Goal: Task Accomplishment & Management: Manage account settings

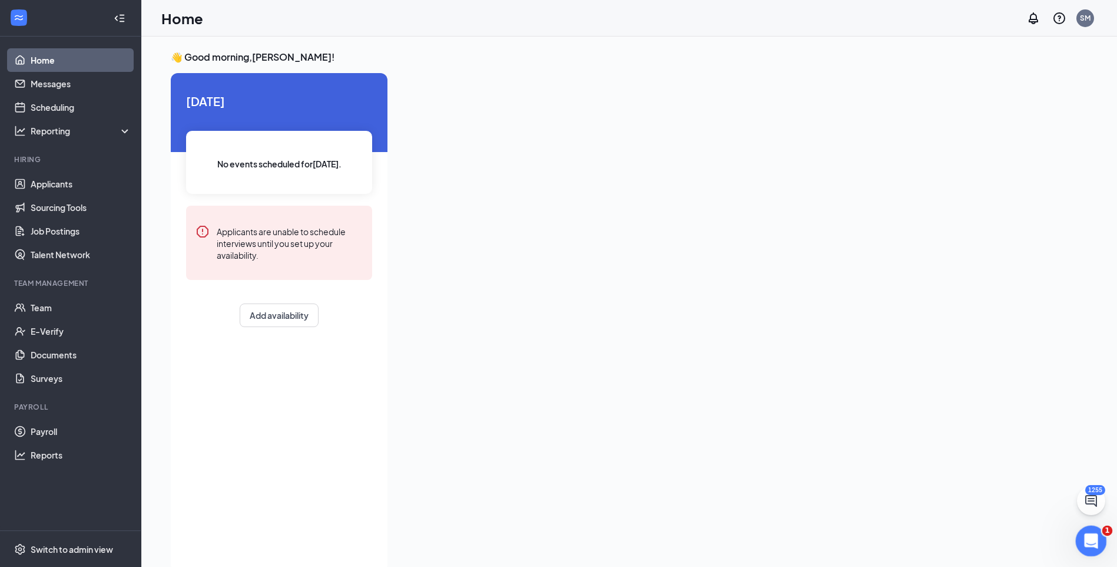
click at [1094, 549] on div "Open Intercom Messenger" at bounding box center [1089, 538] width 39 height 39
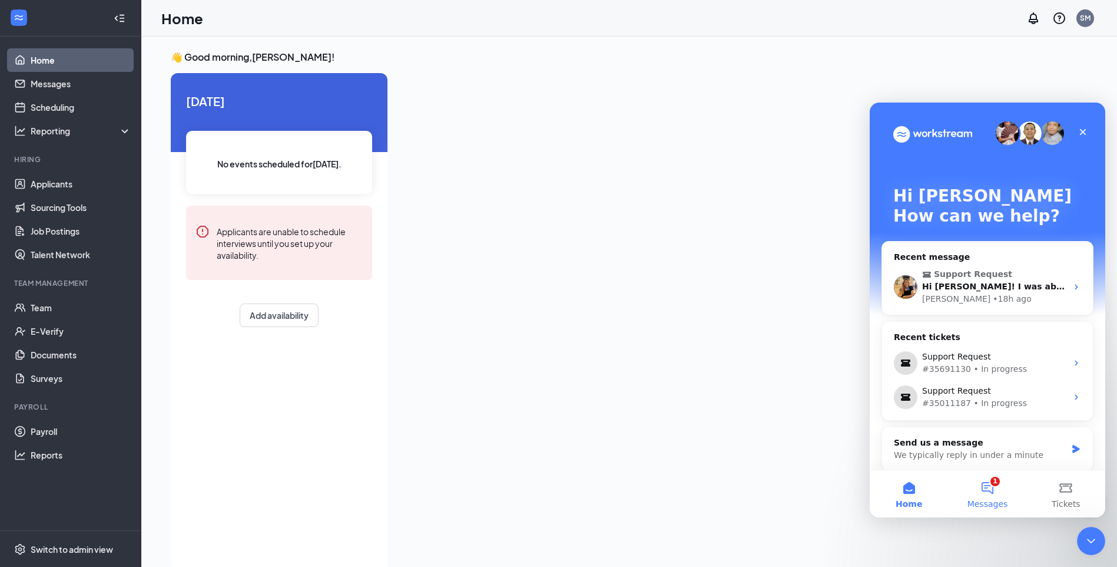
click at [1005, 506] on span "Messages" at bounding box center [988, 503] width 41 height 8
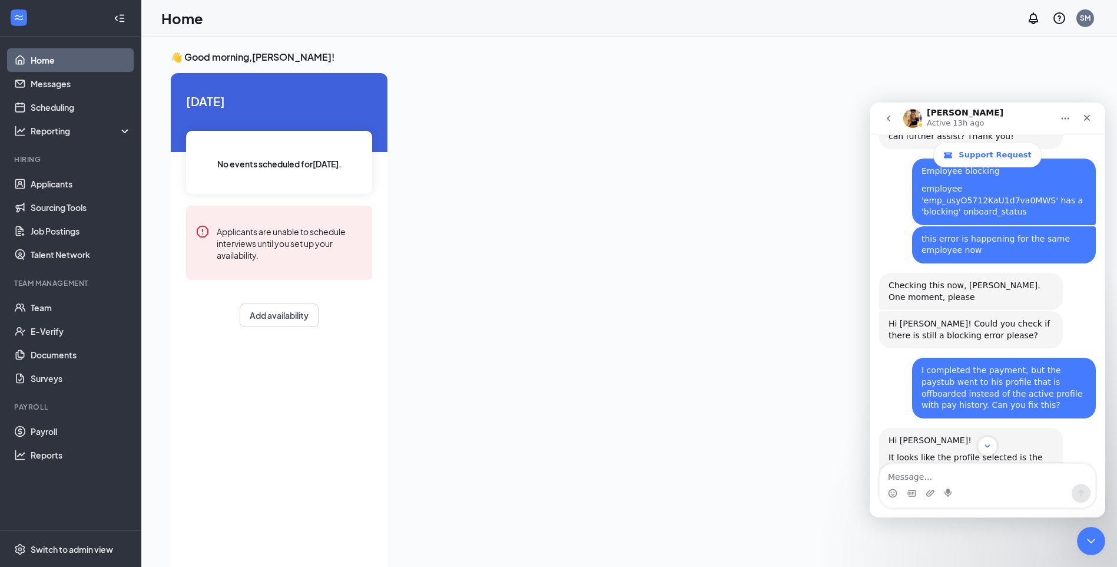
scroll to position [909, 0]
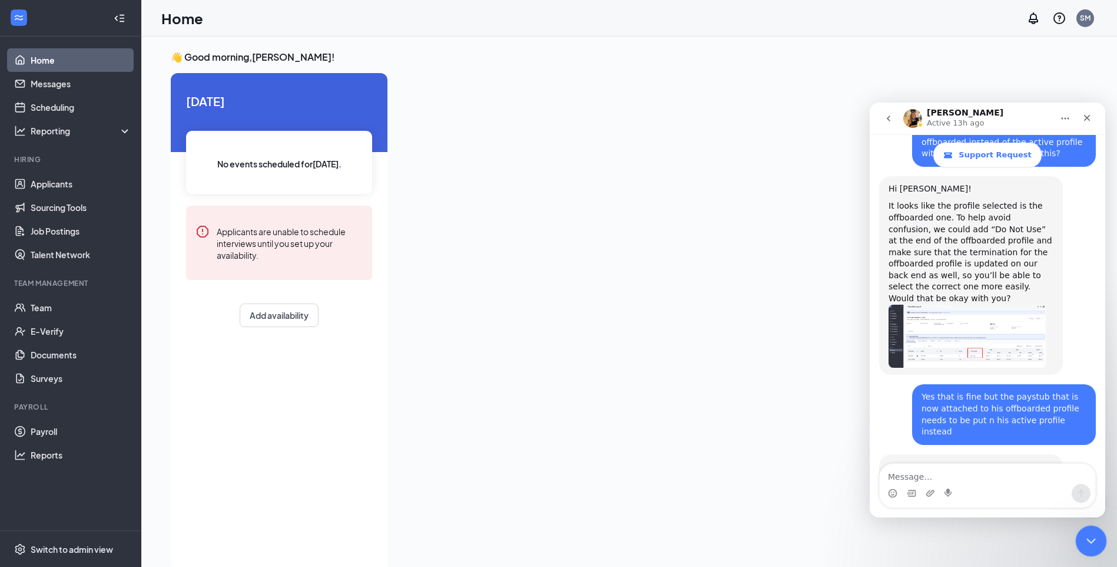
click at [1077, 538] on div "Close Intercom Messenger" at bounding box center [1089, 539] width 28 height 28
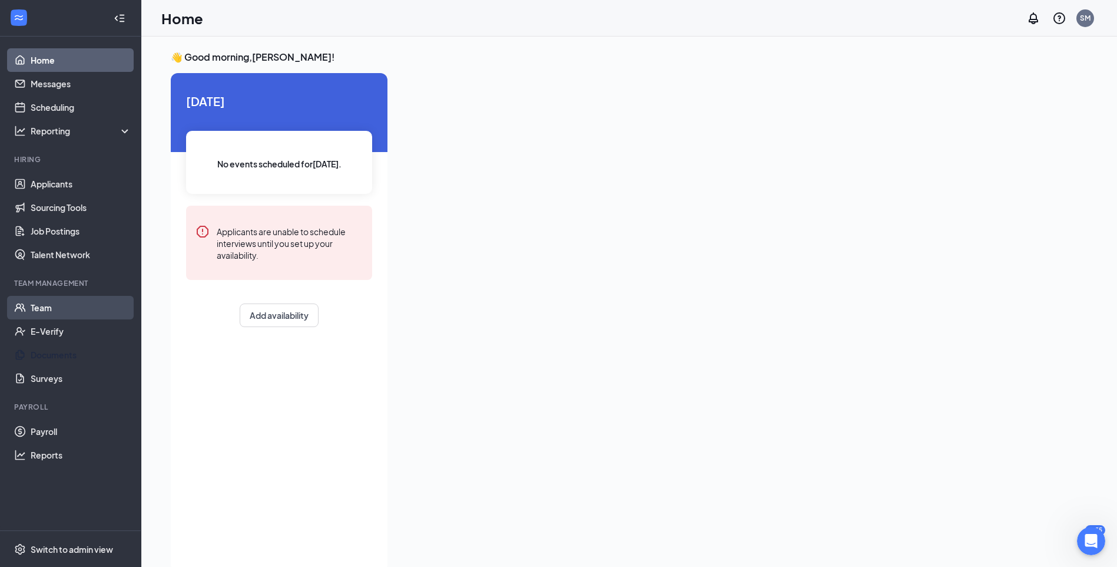
click at [65, 308] on link "Team" at bounding box center [81, 308] width 101 height 24
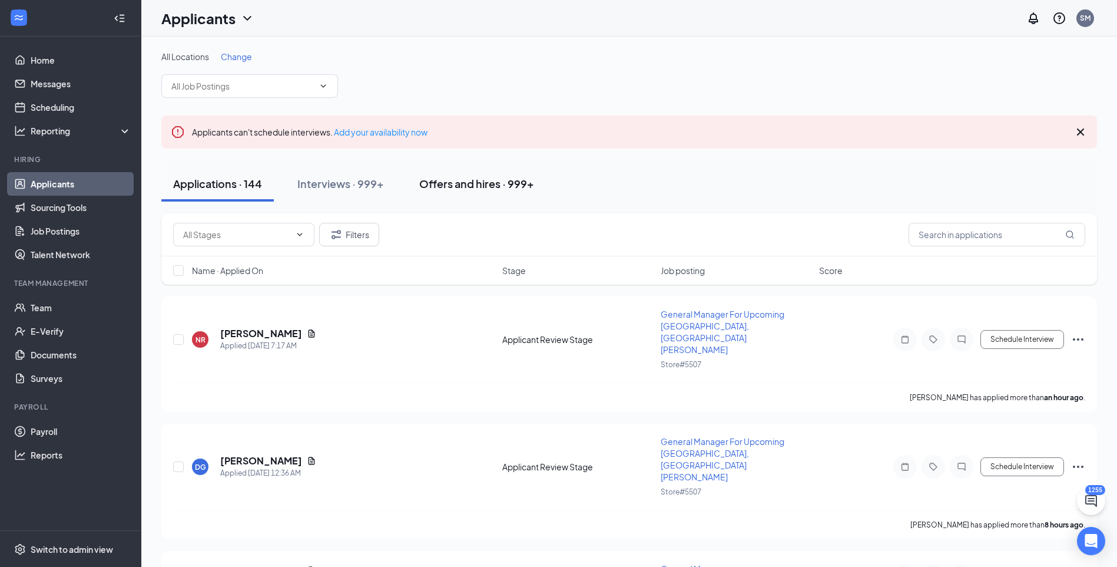
click at [531, 186] on div "Offers and hires · 999+" at bounding box center [476, 183] width 115 height 15
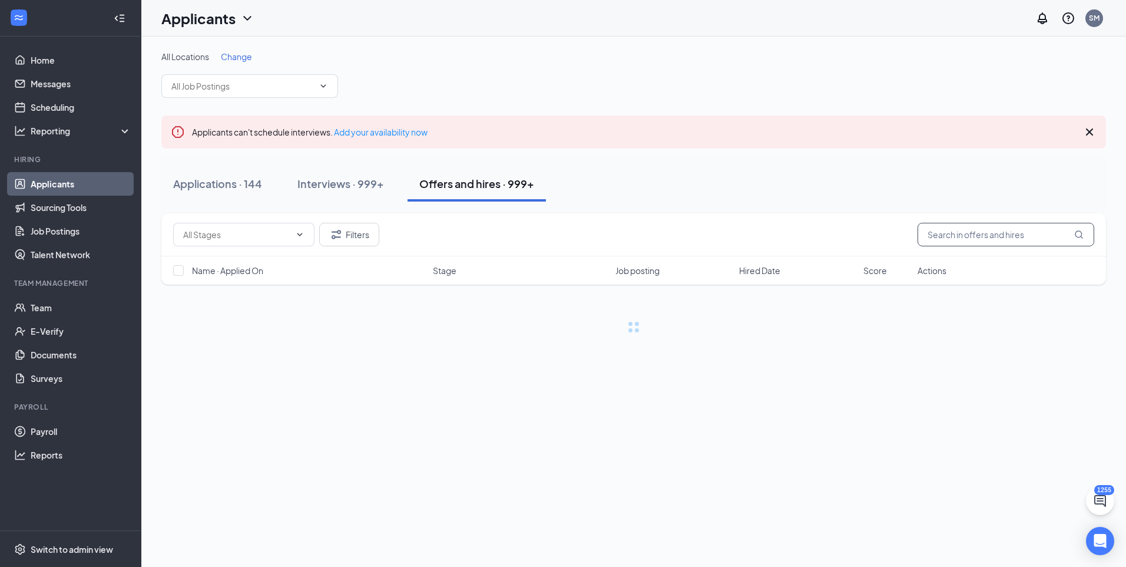
click at [962, 233] on input "text" at bounding box center [1006, 235] width 177 height 24
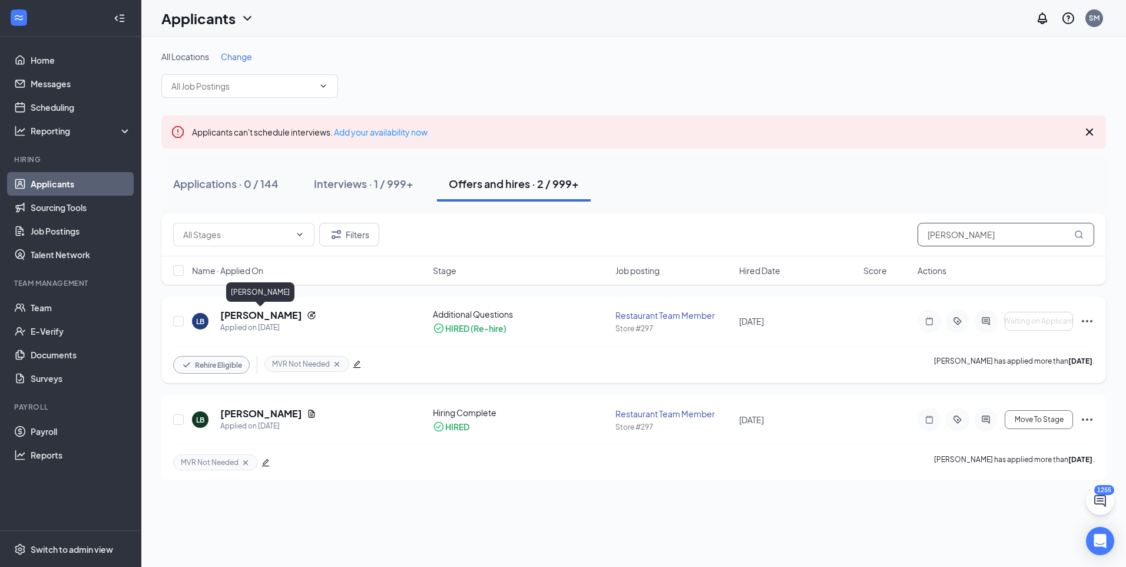
type input "lilliann"
click at [272, 317] on h5 "LilliAnn Brannon" at bounding box center [261, 315] width 82 height 13
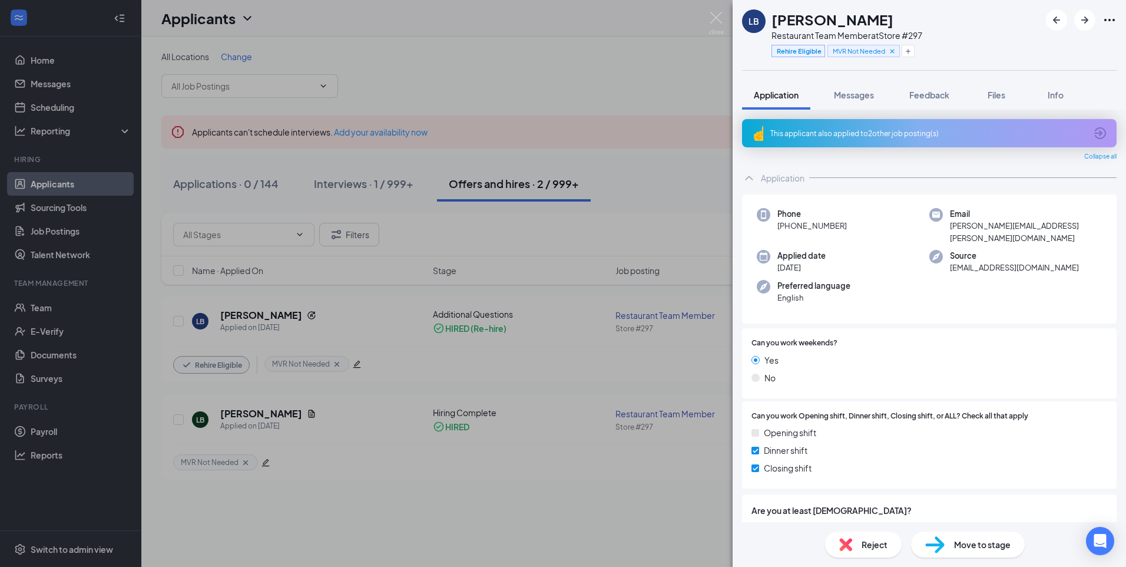
click at [552, 552] on div "LB LilliAnn Brannon Restaurant Team Member at Store #297 Rehire Eligible MVR No…" at bounding box center [563, 283] width 1126 height 567
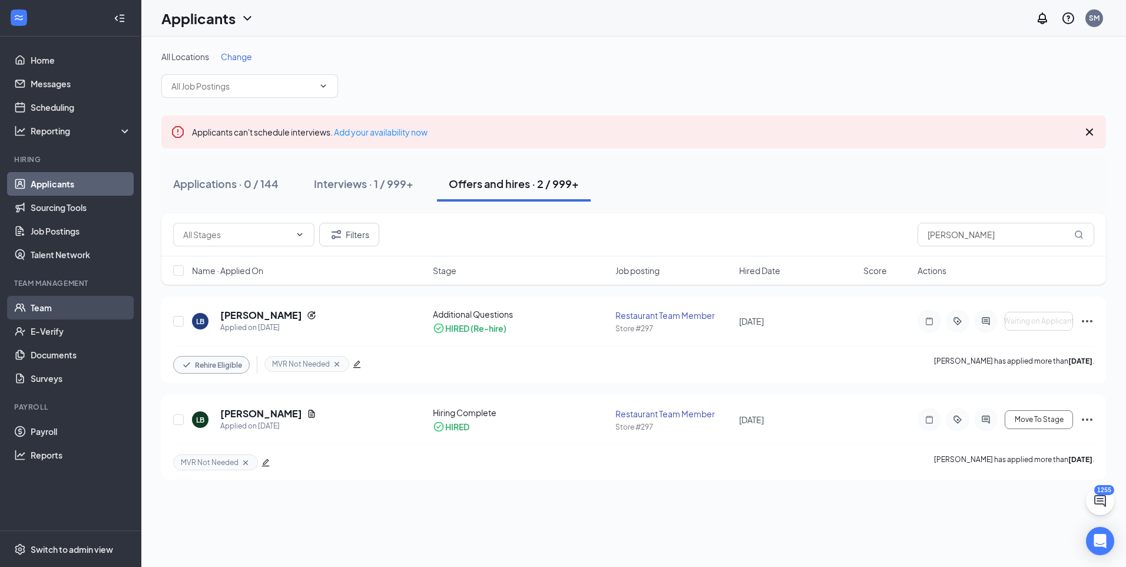
click at [73, 307] on link "Team" at bounding box center [81, 308] width 101 height 24
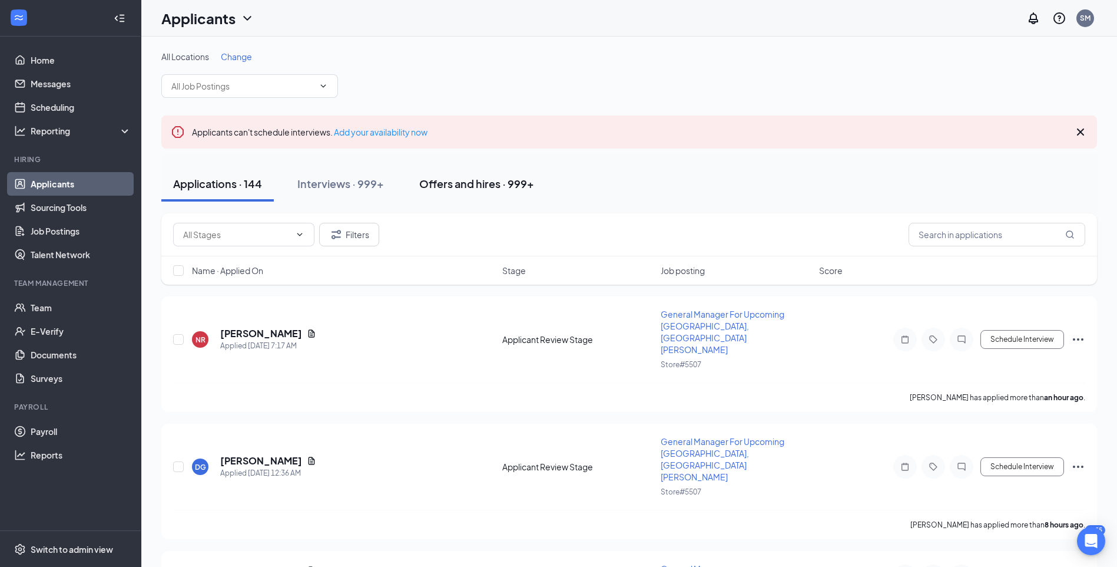
click at [491, 181] on div "Offers and hires · 999+" at bounding box center [476, 183] width 115 height 15
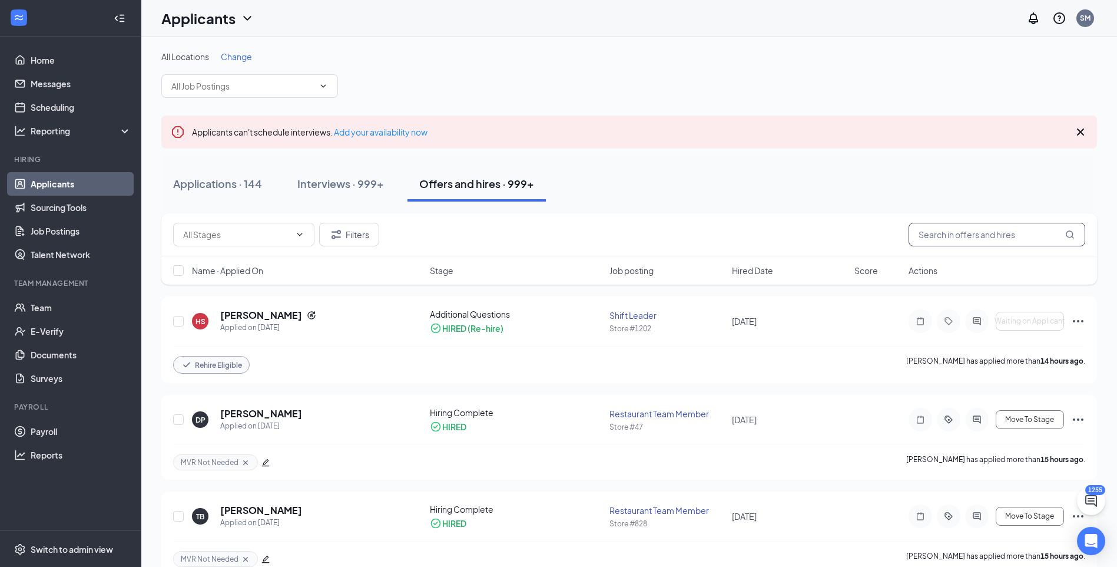
click at [969, 240] on input "text" at bounding box center [997, 235] width 177 height 24
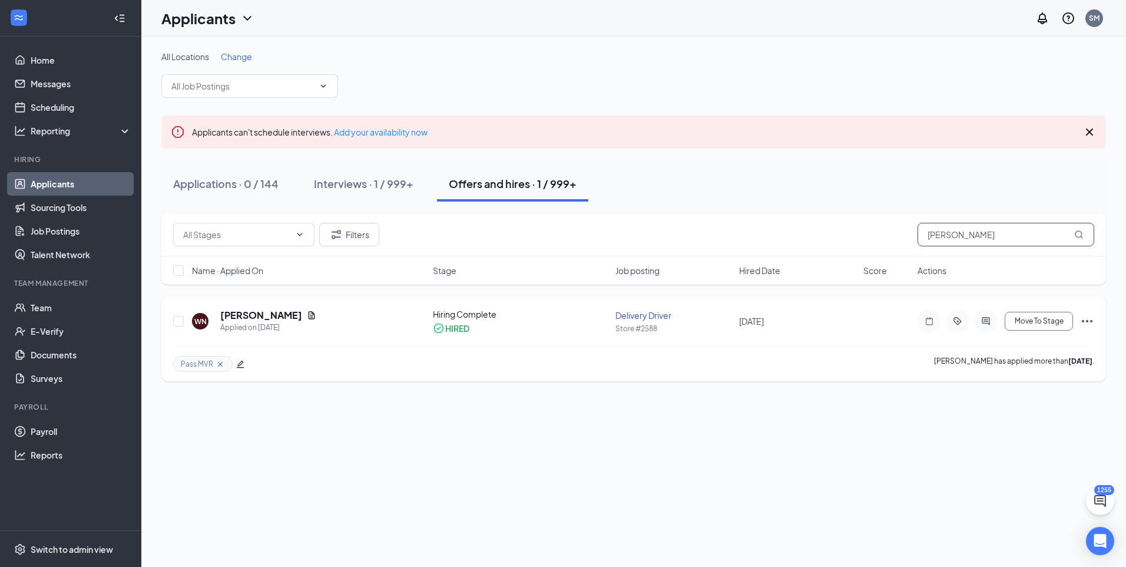
type input "william n"
click at [251, 314] on h5 "William Nied" at bounding box center [261, 315] width 82 height 13
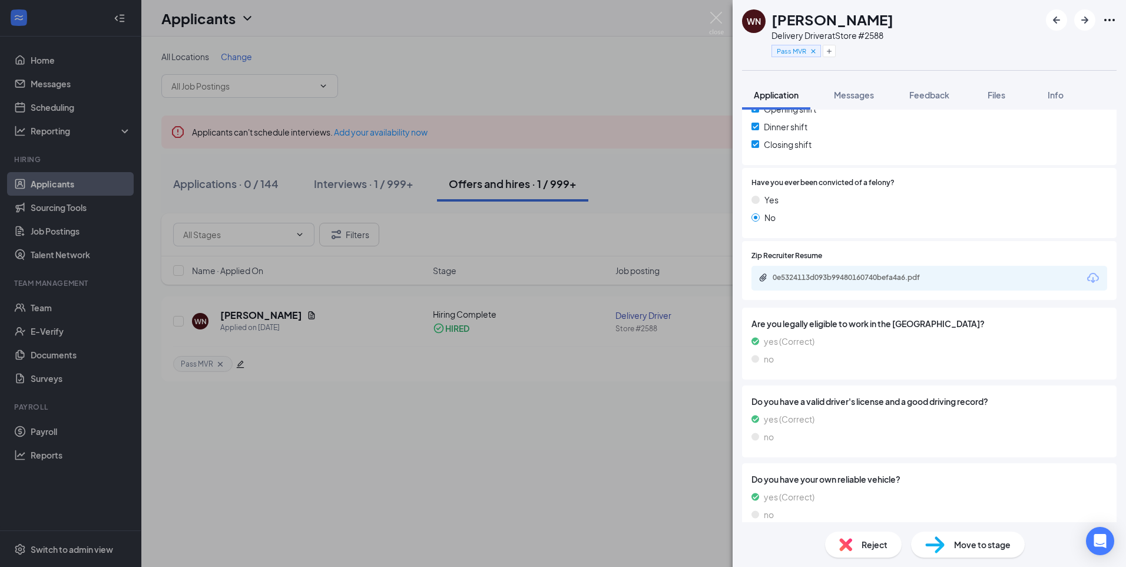
scroll to position [369, 0]
click at [574, 408] on div "WN William Nied Delivery Driver at Store #2588 Pass MVR Application Messages Fe…" at bounding box center [563, 283] width 1126 height 567
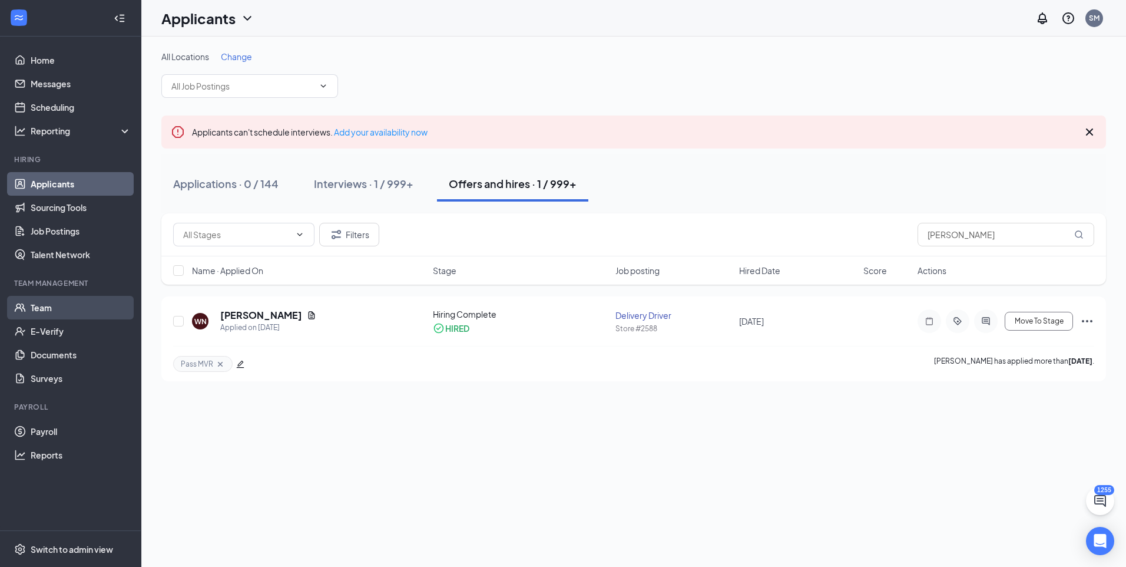
click at [47, 300] on link "Team" at bounding box center [81, 308] width 101 height 24
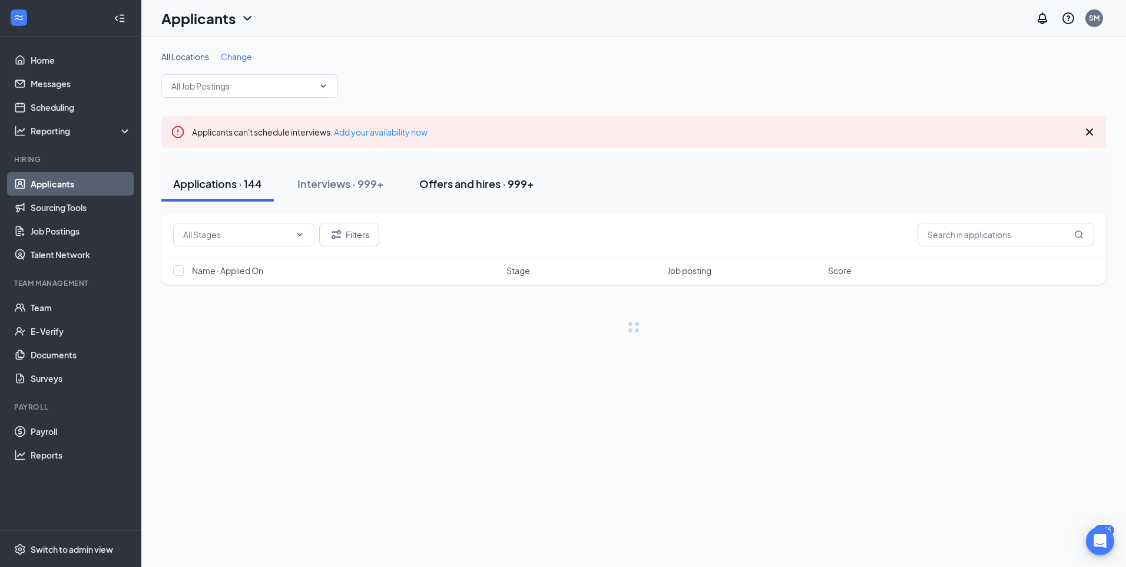
click at [512, 187] on div "Offers and hires · 999+" at bounding box center [476, 183] width 115 height 15
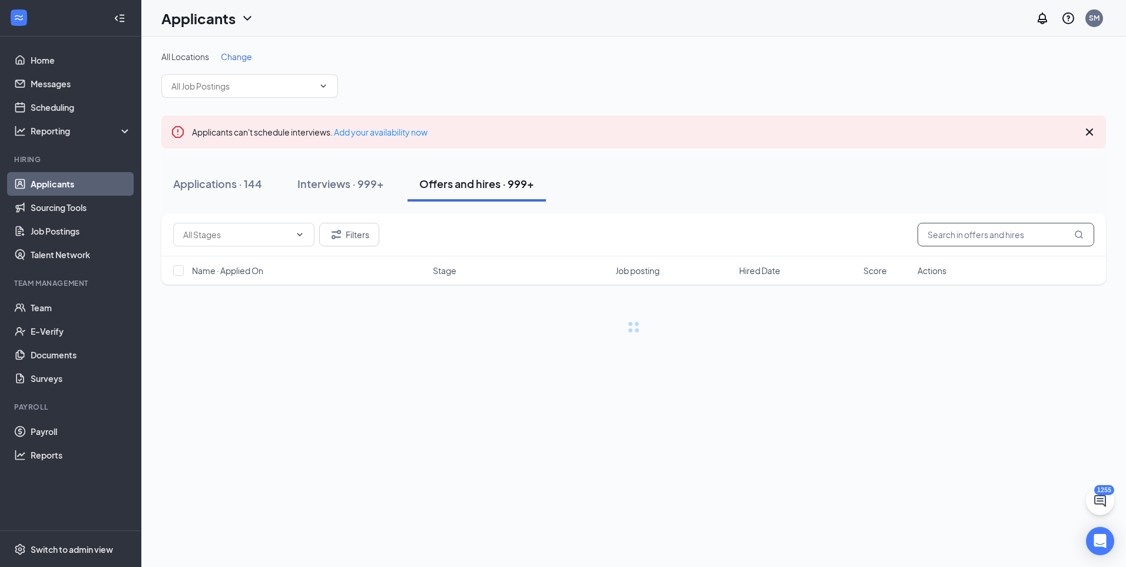
click at [1044, 240] on input "text" at bounding box center [1006, 235] width 177 height 24
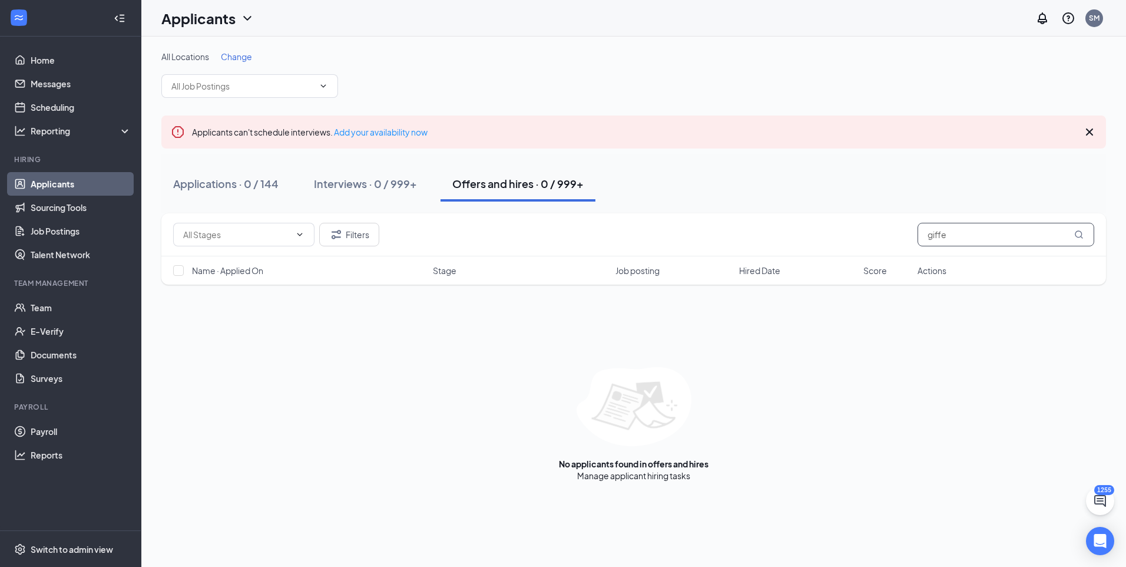
drag, startPoint x: 1019, startPoint y: 240, endPoint x: 897, endPoint y: 235, distance: 122.0
click at [897, 235] on div "Filters giffe" at bounding box center [633, 235] width 921 height 24
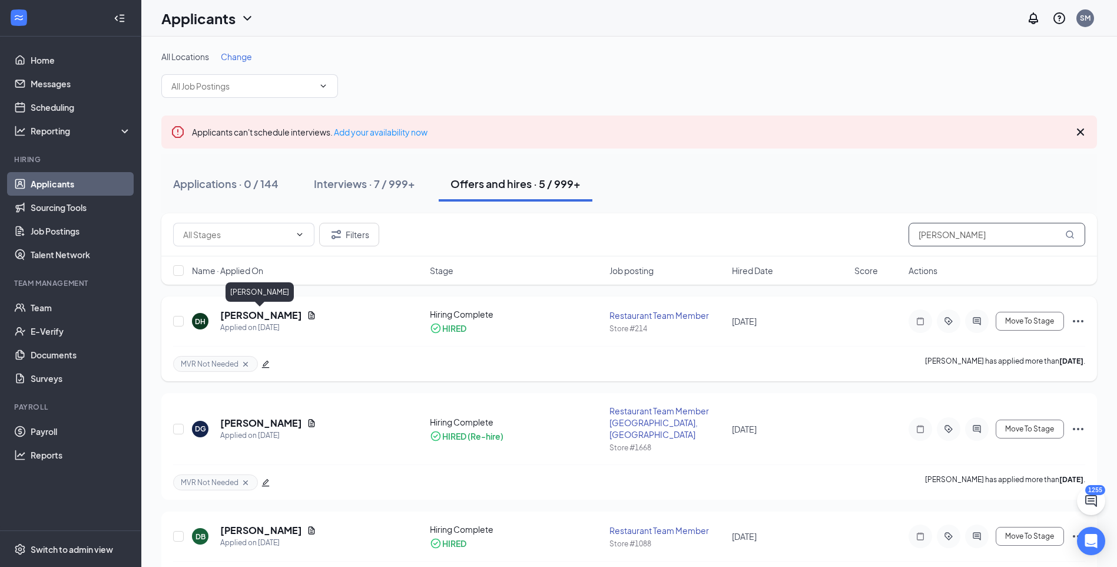
type input "[PERSON_NAME]"
click at [256, 317] on h5 "[PERSON_NAME]" at bounding box center [261, 315] width 82 height 13
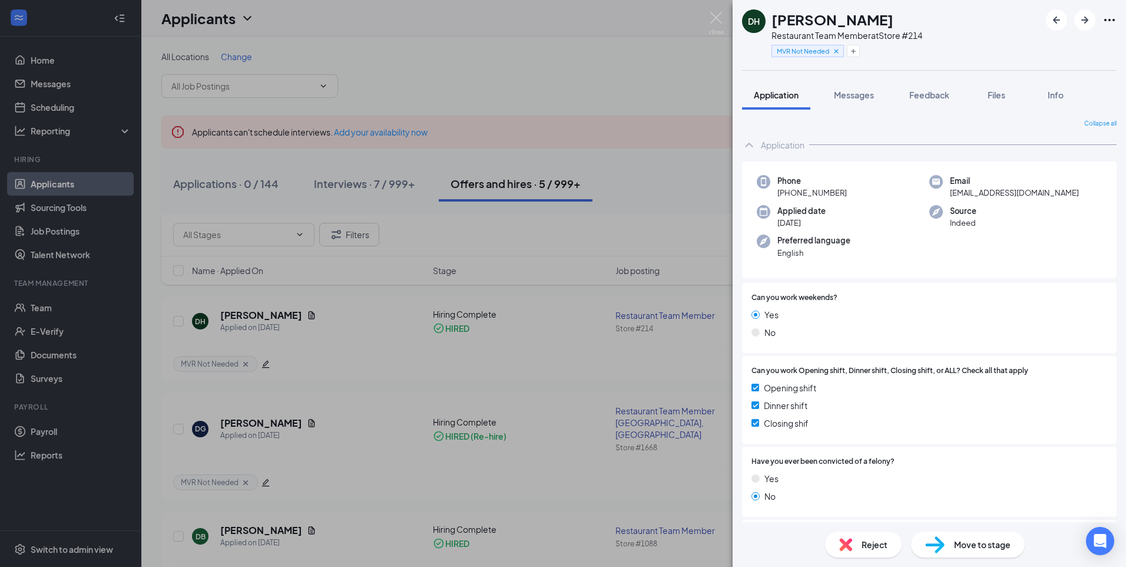
click at [674, 58] on div "DH [PERSON_NAME] Restaurant Team Member at Store #214 MVR Not Needed Applicatio…" at bounding box center [563, 283] width 1126 height 567
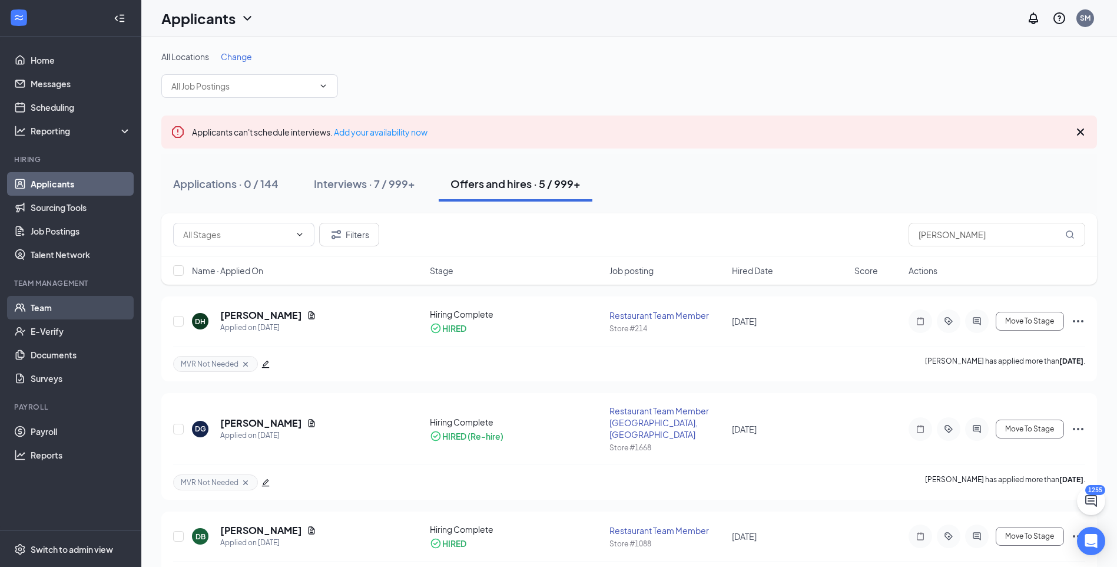
click at [59, 312] on link "Team" at bounding box center [81, 308] width 101 height 24
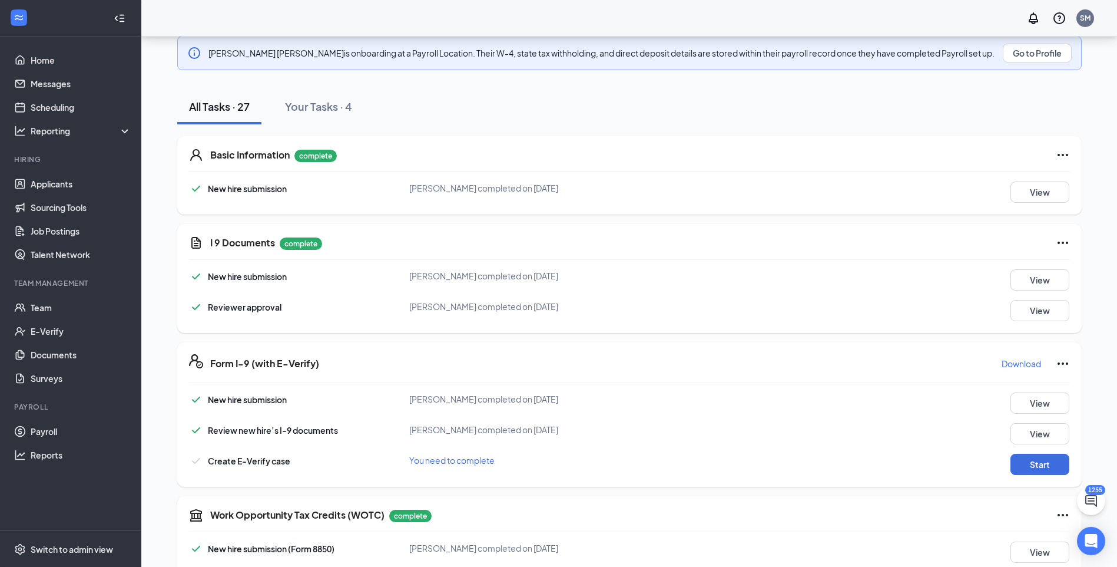
scroll to position [177, 0]
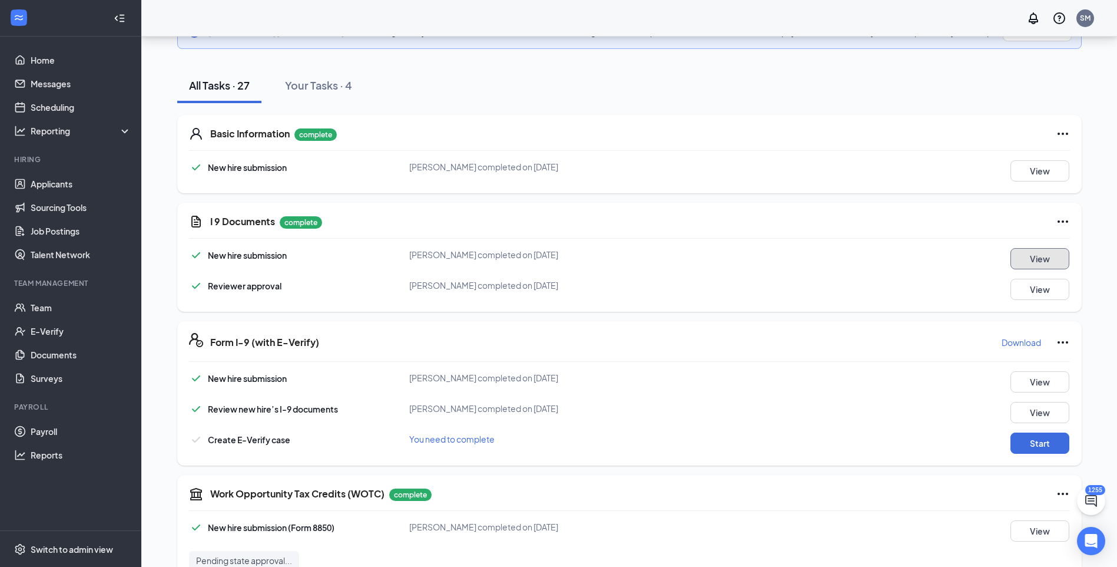
click at [1034, 261] on button "View" at bounding box center [1040, 258] width 59 height 21
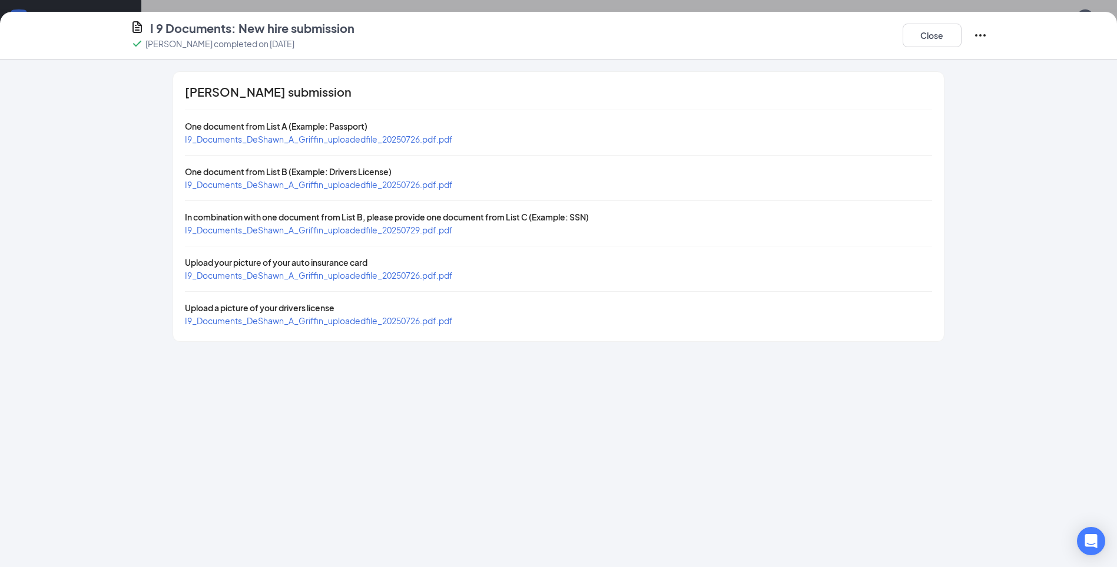
click at [322, 144] on span "I9_Documents_DeShawn_A_Griffin_uploadedfile_20250726.pdf.pdf" at bounding box center [319, 139] width 268 height 11
click at [318, 181] on span "I9_Documents_DeShawn_A_Griffin_uploadedfile_20250726.pdf.pdf" at bounding box center [319, 184] width 268 height 11
click at [342, 227] on span "I9_Documents_DeShawn_A_Griffin_uploadedfile_20250729.pdf.pdf" at bounding box center [319, 229] width 268 height 11
click at [302, 273] on span "I9_Documents_DeShawn_A_Griffin_uploadedfile_20250726.pdf.pdf" at bounding box center [319, 275] width 268 height 11
click at [337, 324] on span "I9_Documents_DeShawn_A_Griffin_uploadedfile_20250726.pdf.pdf" at bounding box center [319, 320] width 268 height 11
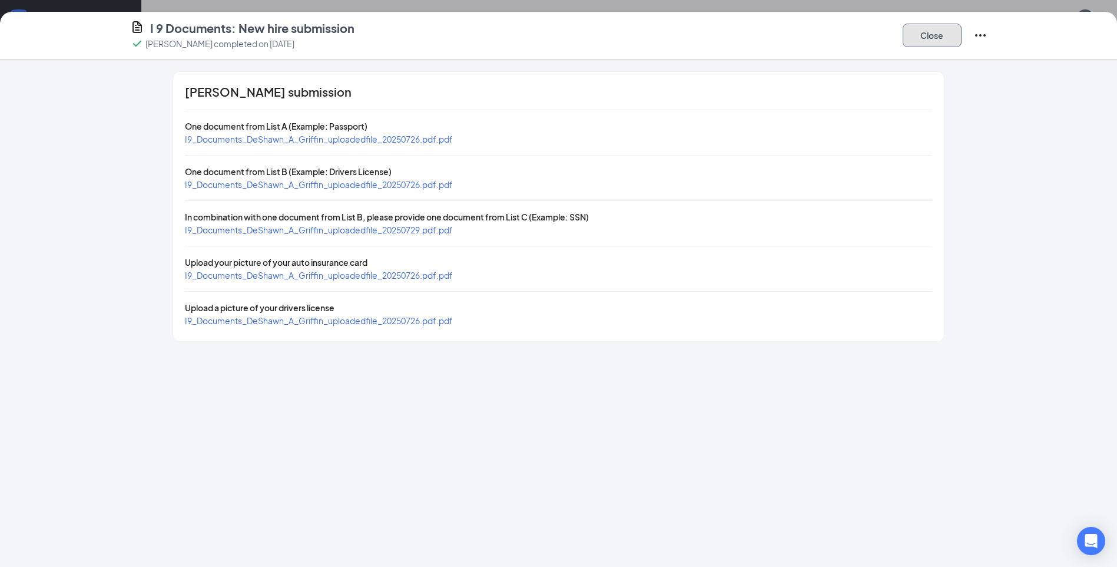
click at [927, 41] on button "Close" at bounding box center [932, 36] width 59 height 24
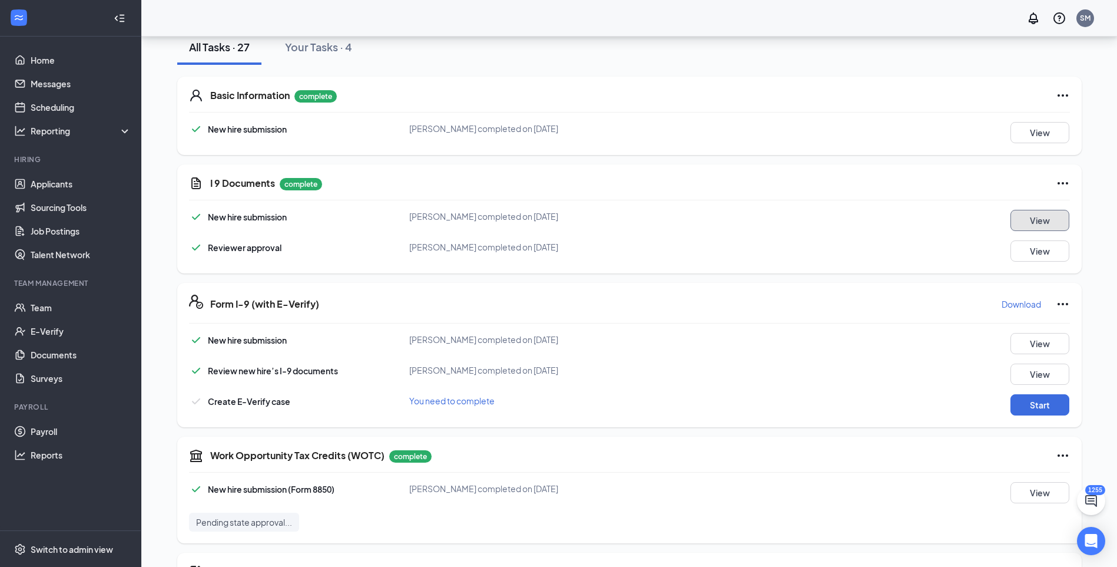
scroll to position [236, 0]
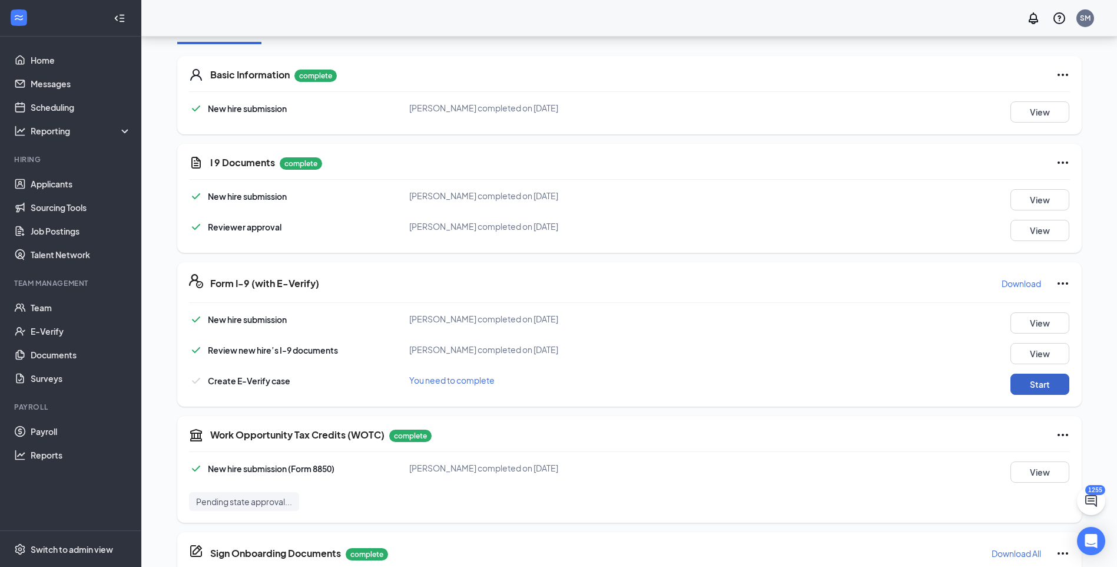
click at [1050, 387] on button "Start" at bounding box center [1040, 383] width 59 height 21
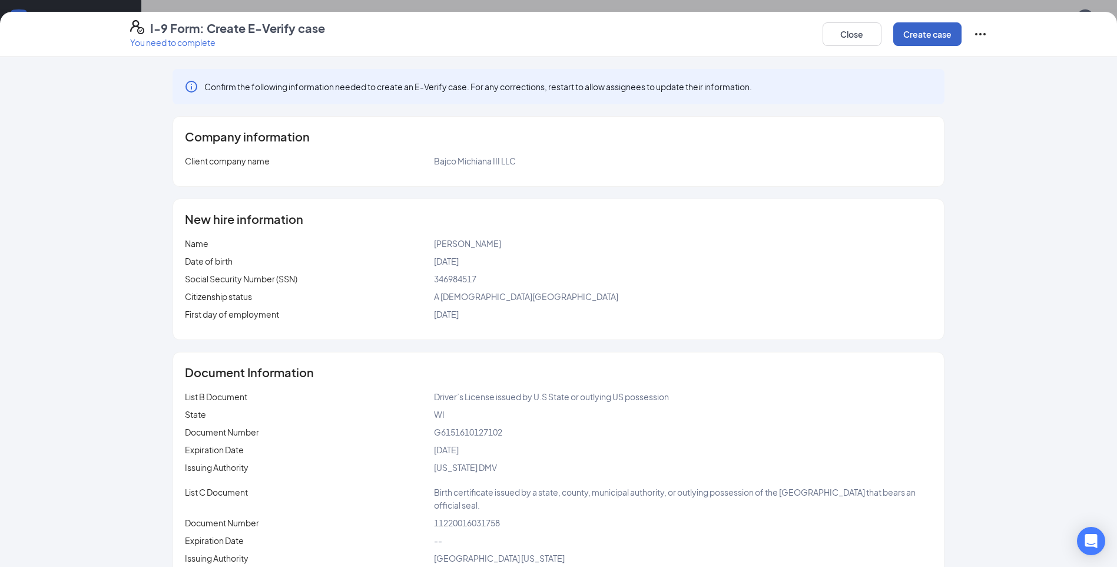
click at [928, 34] on button "Create case" at bounding box center [927, 34] width 68 height 24
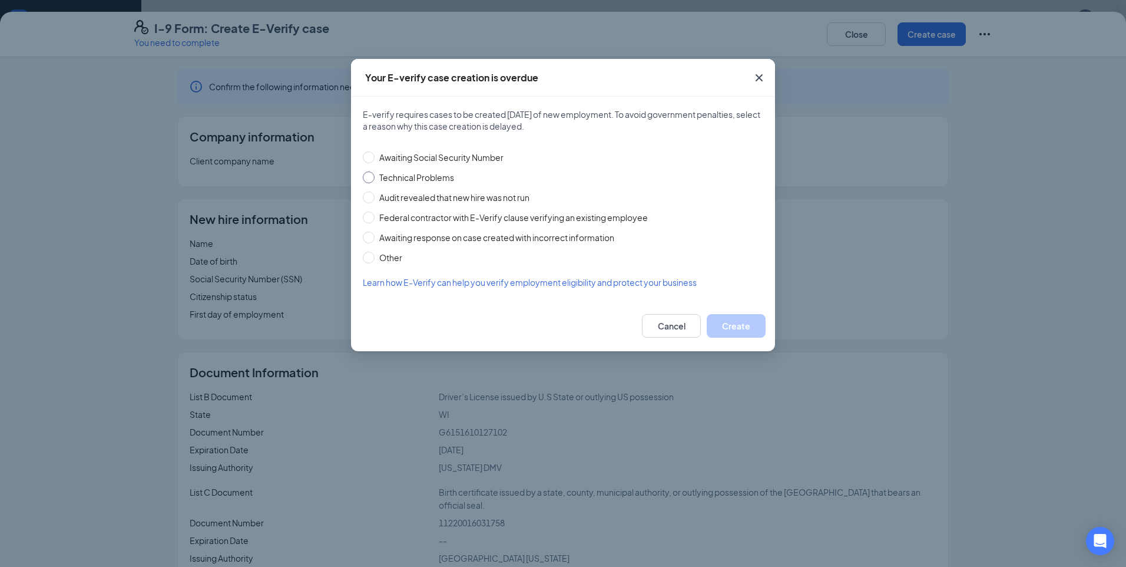
click at [448, 175] on span "Technical Problems" at bounding box center [417, 177] width 84 height 13
click at [375, 175] on input "Technical Problems" at bounding box center [369, 177] width 12 height 12
radio input "true"
click at [728, 330] on button "Create" at bounding box center [736, 326] width 59 height 24
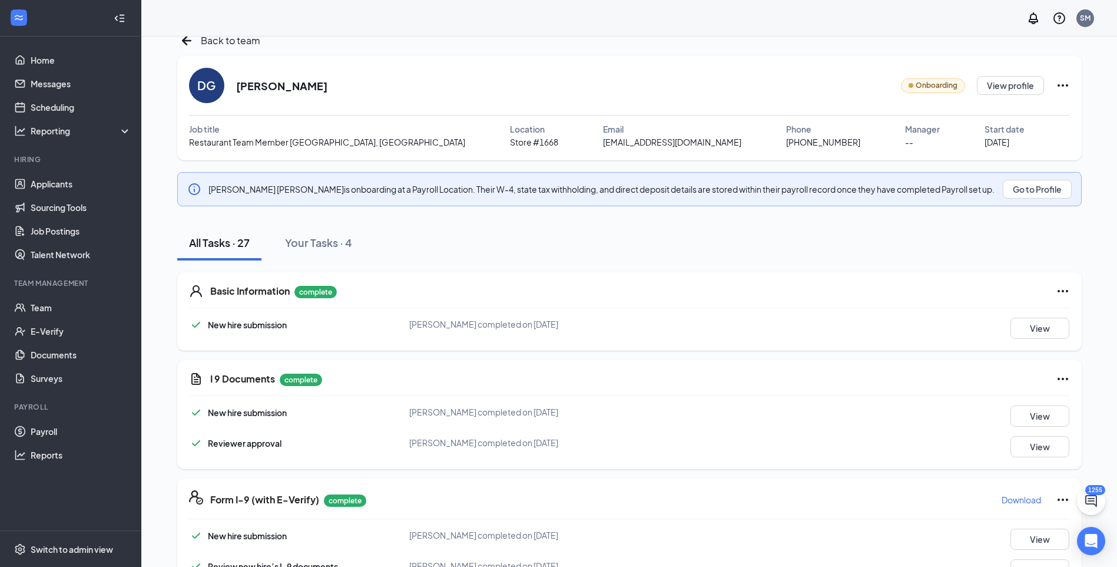
scroll to position [0, 0]
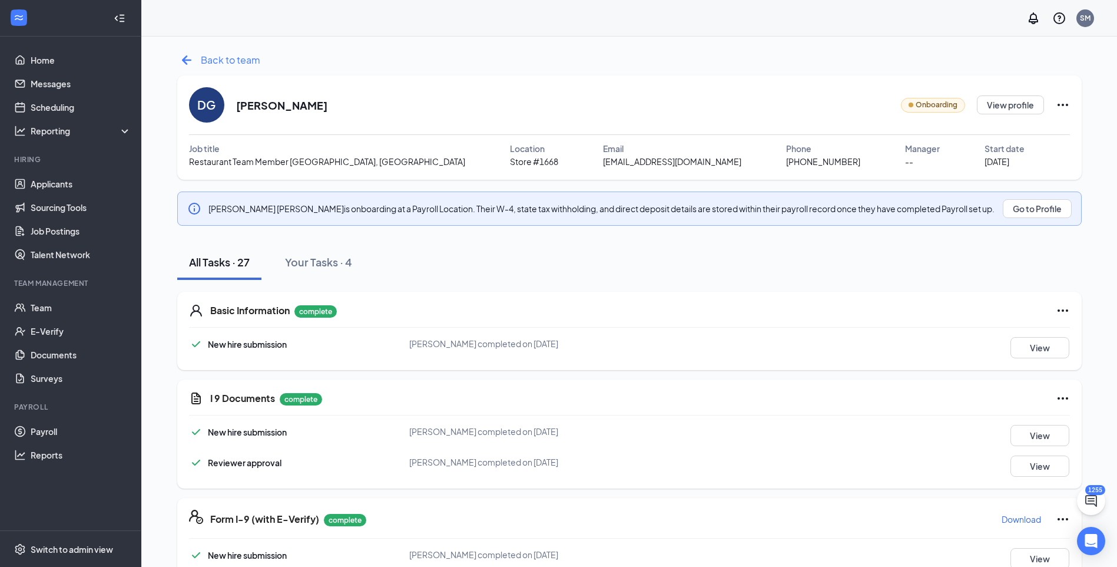
click at [243, 55] on span "Back to team" at bounding box center [230, 59] width 59 height 15
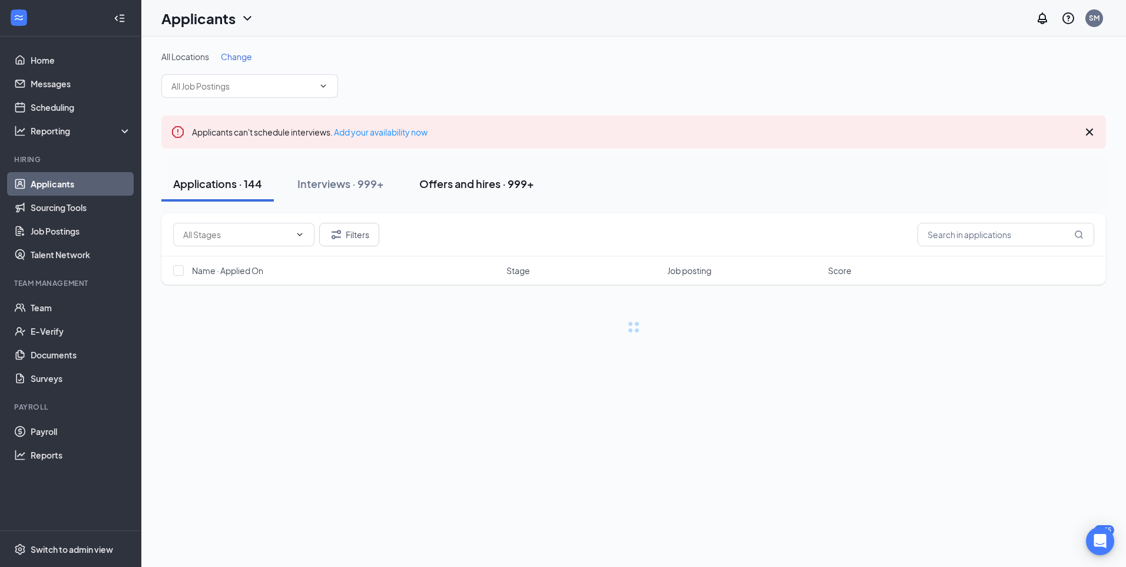
click at [525, 183] on div "Offers and hires · 999+" at bounding box center [476, 183] width 115 height 15
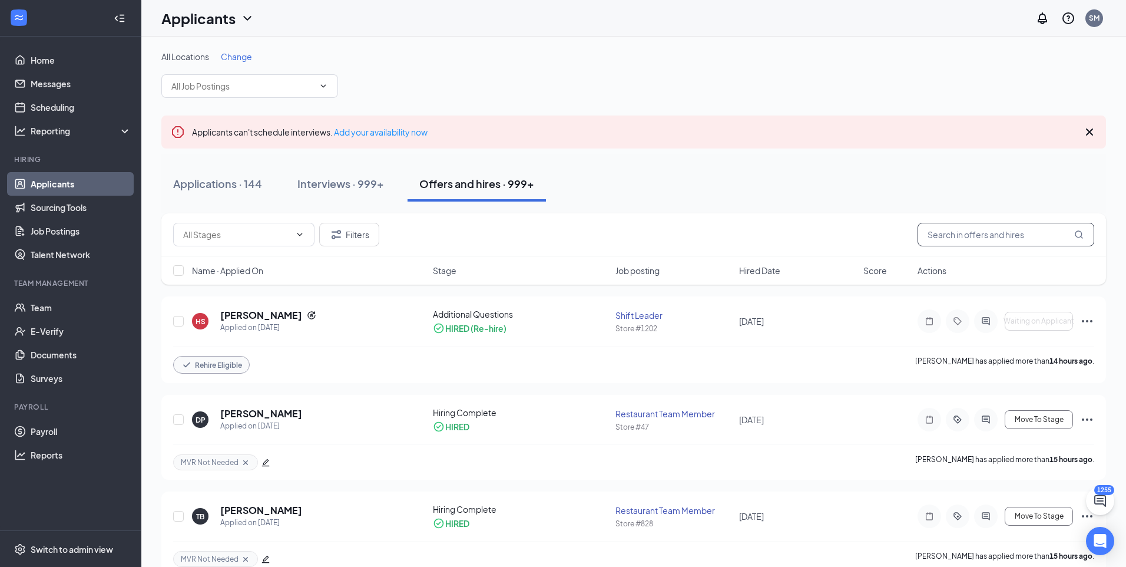
click at [972, 239] on input "text" at bounding box center [1006, 235] width 177 height 24
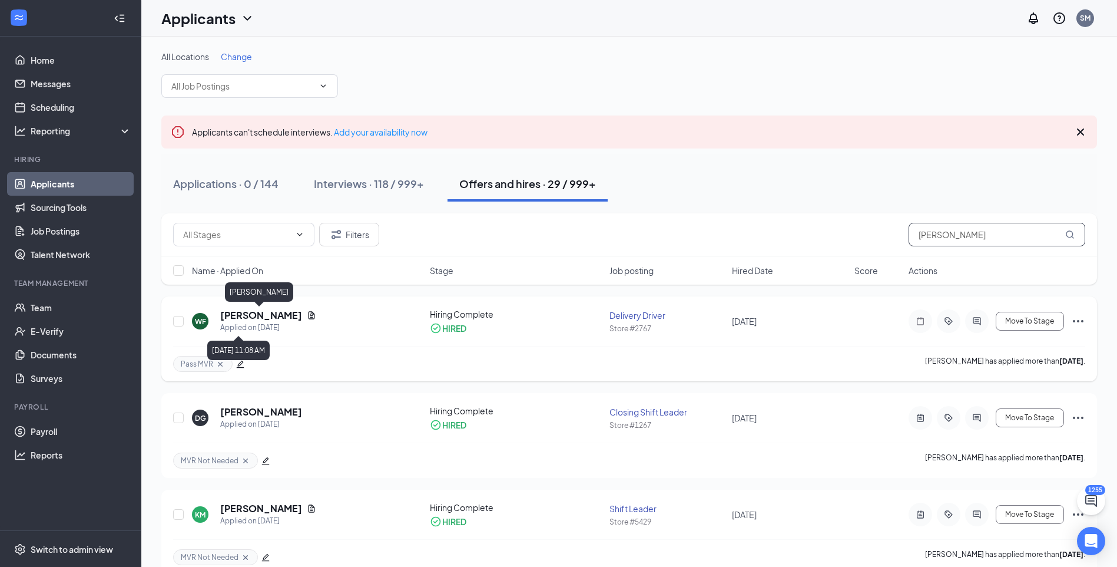
type input "wayne"
click at [279, 314] on h5 "Wayne Fambro" at bounding box center [261, 315] width 82 height 13
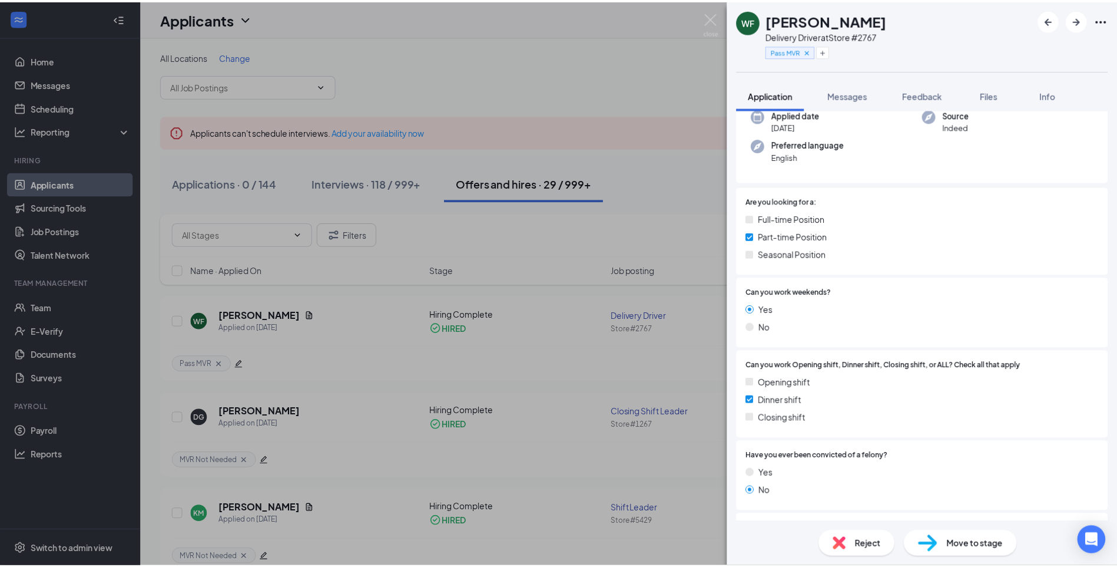
scroll to position [177, 0]
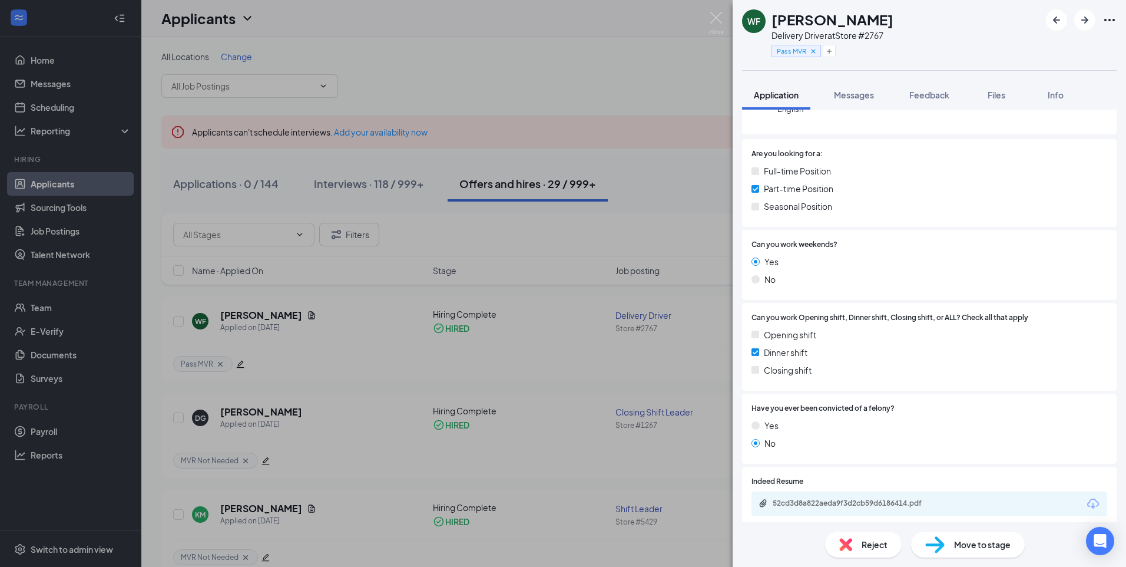
click at [616, 448] on div "WF Wayne Fambro Delivery Driver at Store #2767 Pass MVR Application Messages Fe…" at bounding box center [563, 283] width 1126 height 567
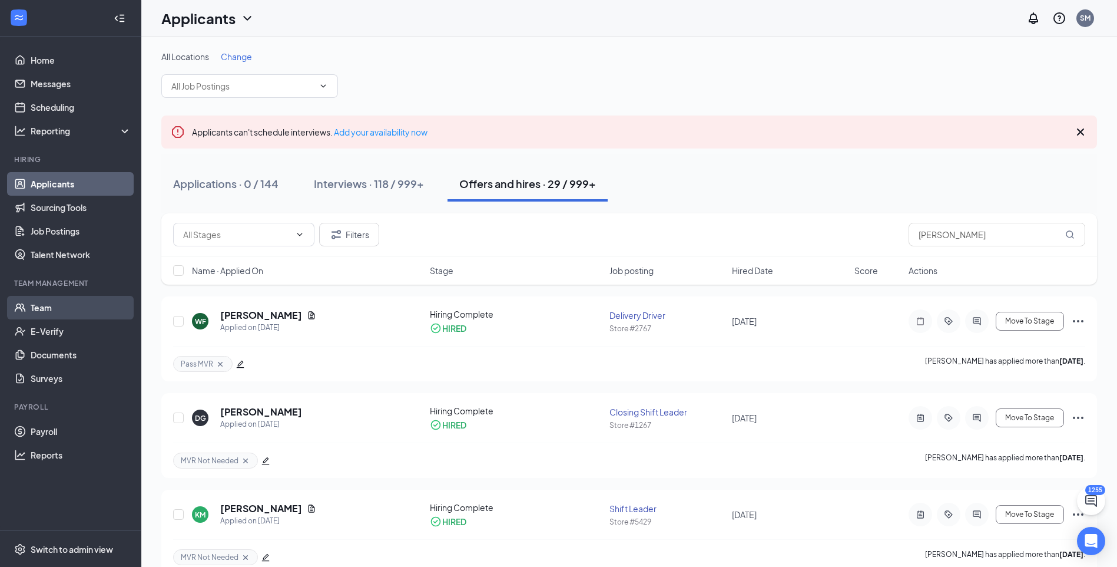
click at [84, 310] on link "Team" at bounding box center [81, 308] width 101 height 24
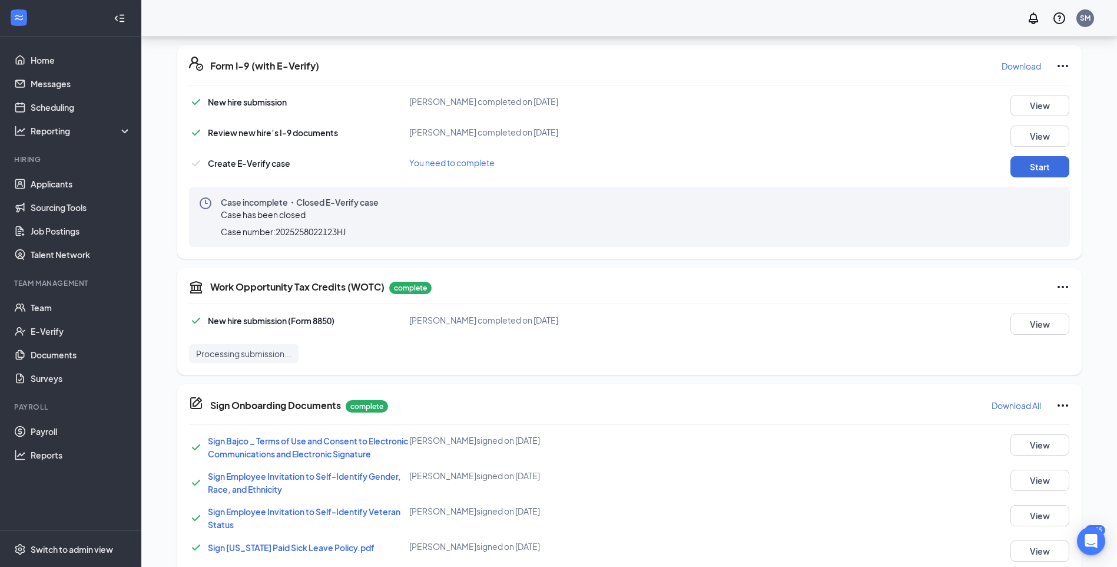
scroll to position [353, 0]
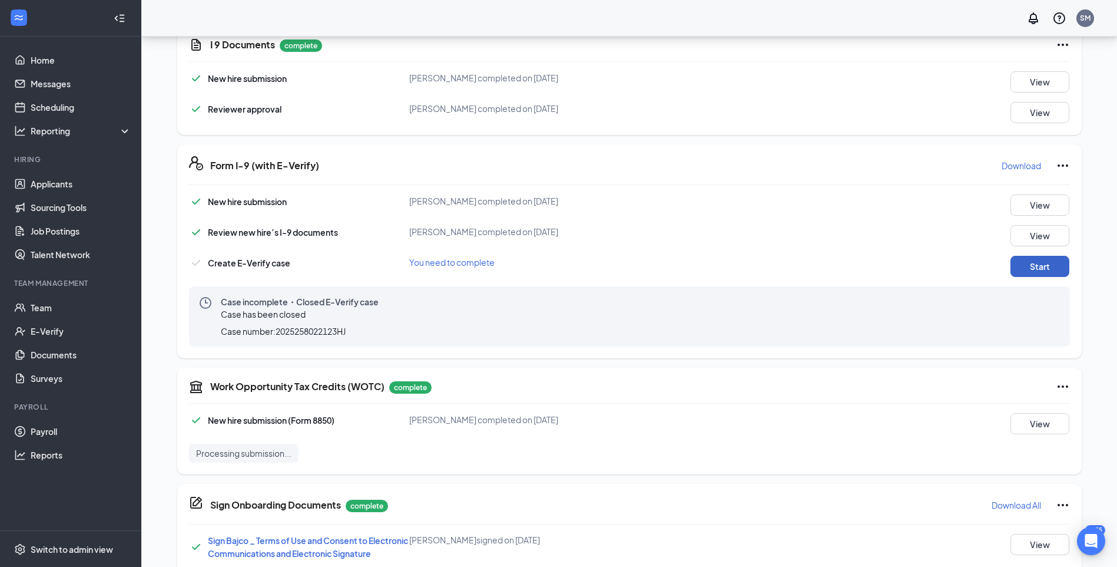
click at [1028, 270] on button "Start" at bounding box center [1040, 266] width 59 height 21
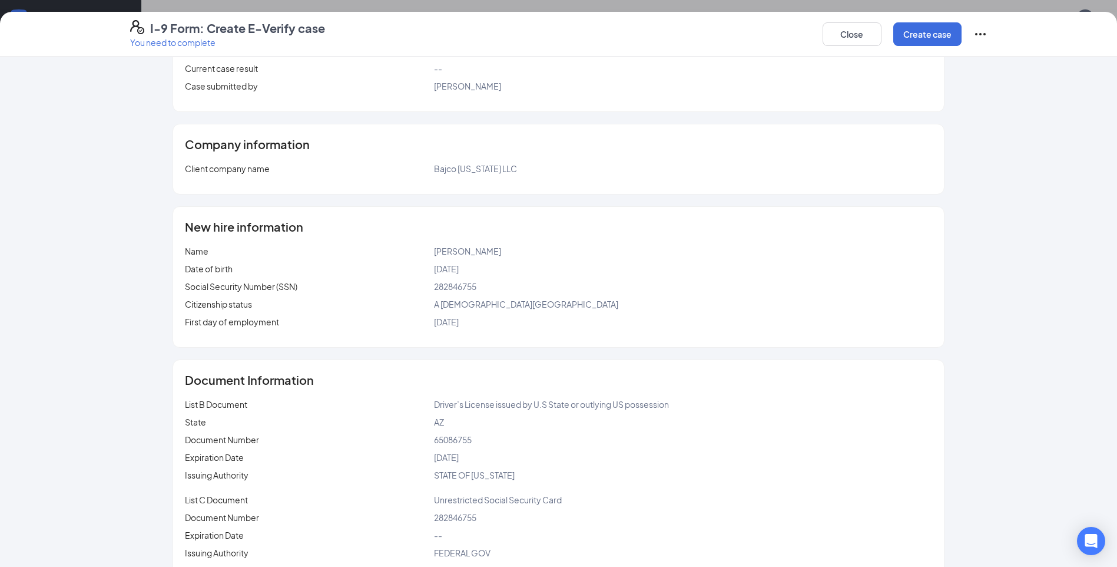
scroll to position [161, 0]
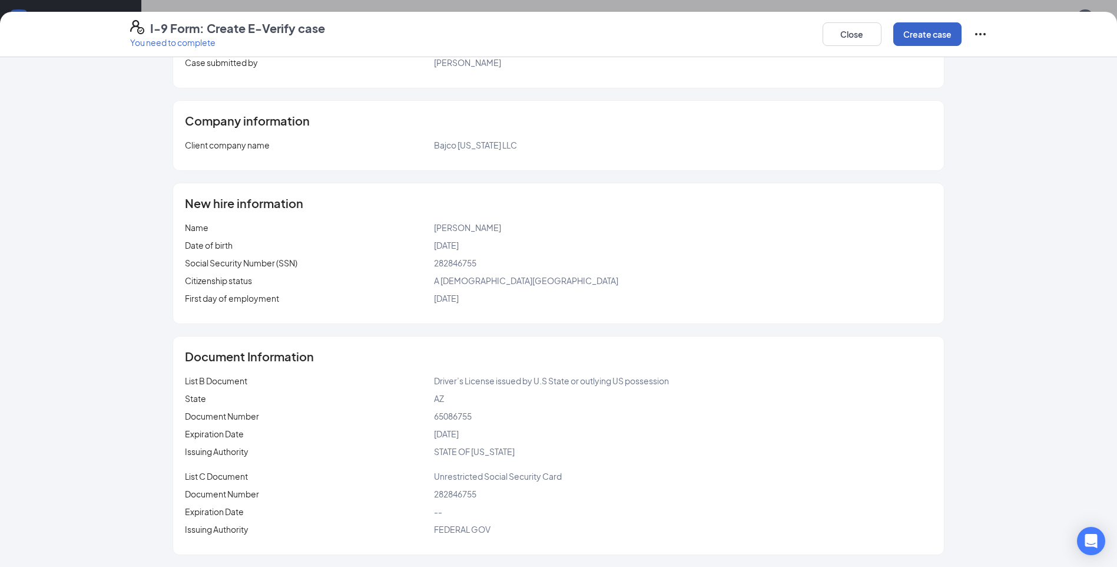
click at [919, 32] on button "Create case" at bounding box center [927, 34] width 68 height 24
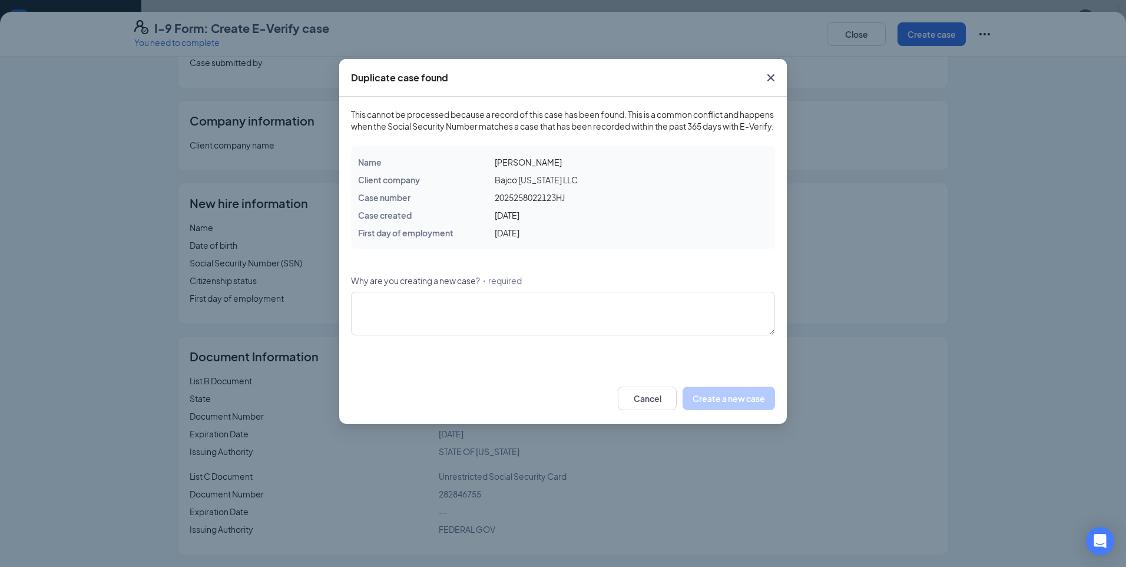
click at [770, 75] on icon "Cross" at bounding box center [771, 78] width 14 height 14
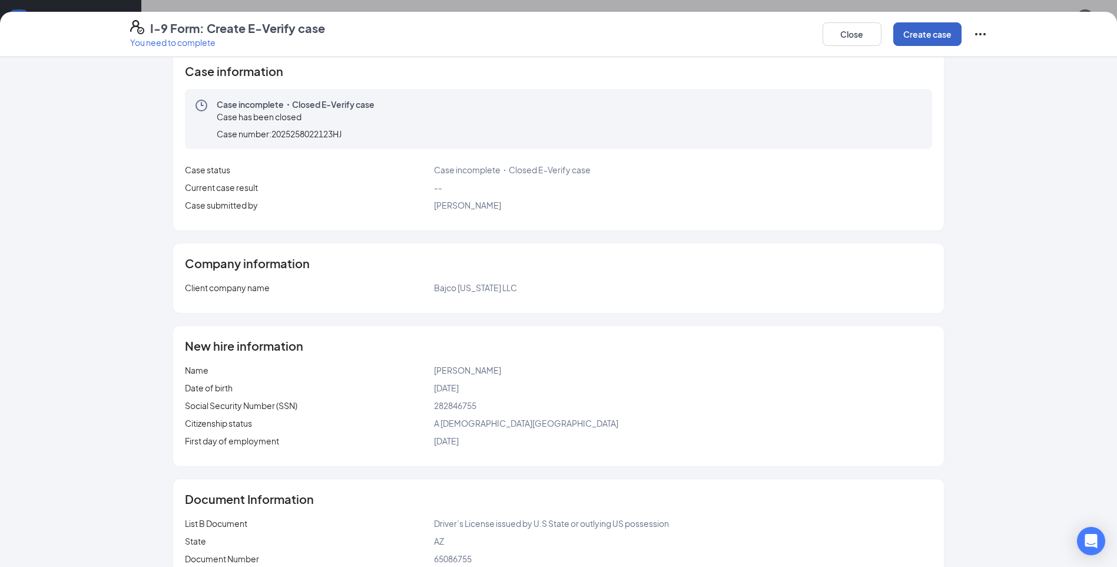
scroll to position [0, 0]
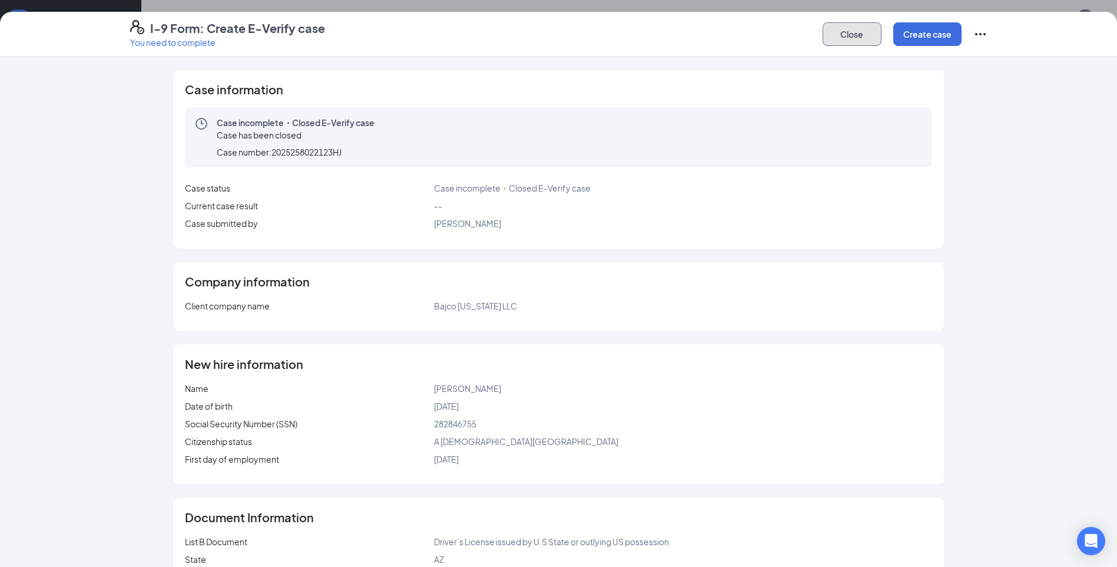
click at [848, 41] on button "Close" at bounding box center [852, 34] width 59 height 24
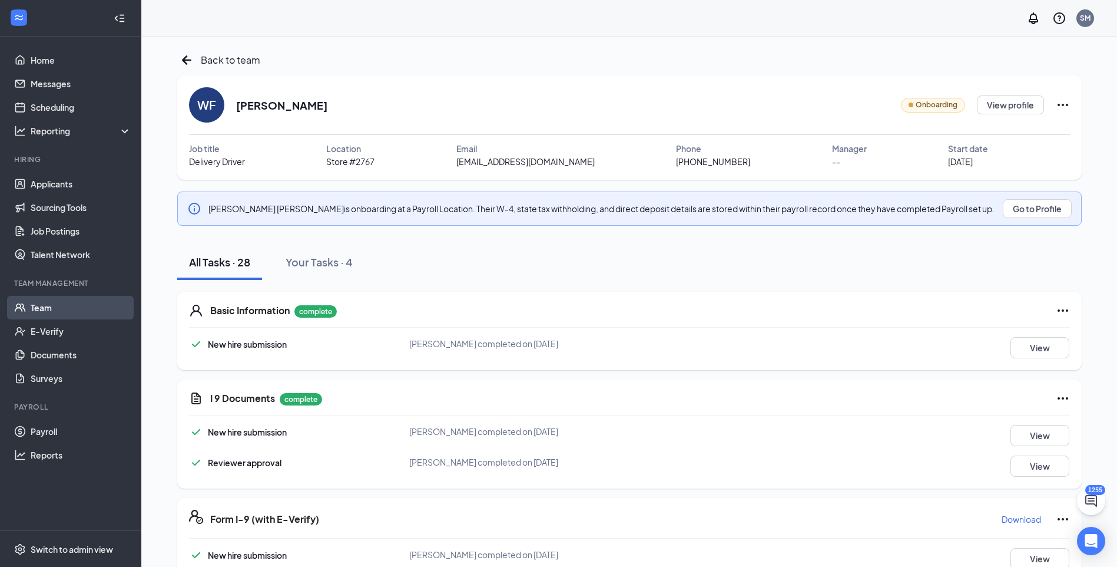
click at [72, 304] on link "Team" at bounding box center [81, 308] width 101 height 24
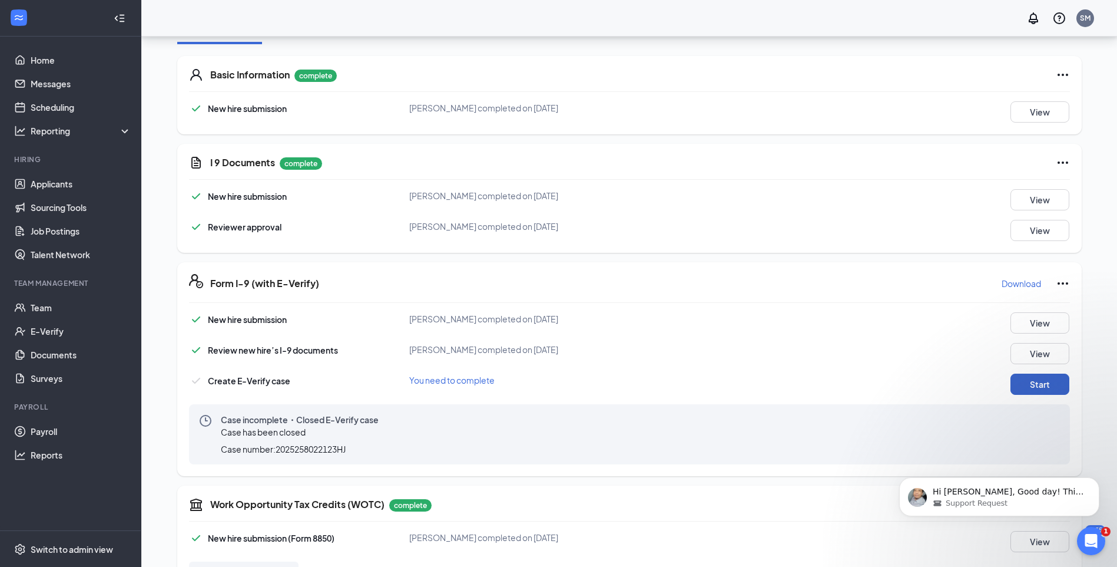
click at [1031, 392] on button "Start" at bounding box center [1040, 383] width 59 height 21
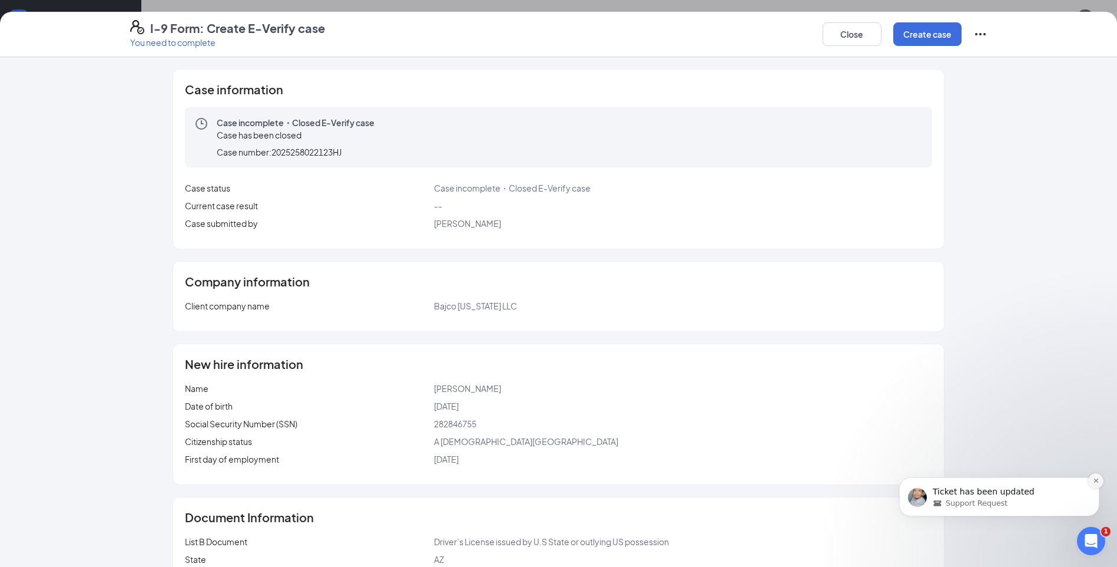
click at [1096, 477] on icon "Dismiss notification" at bounding box center [1096, 480] width 6 height 6
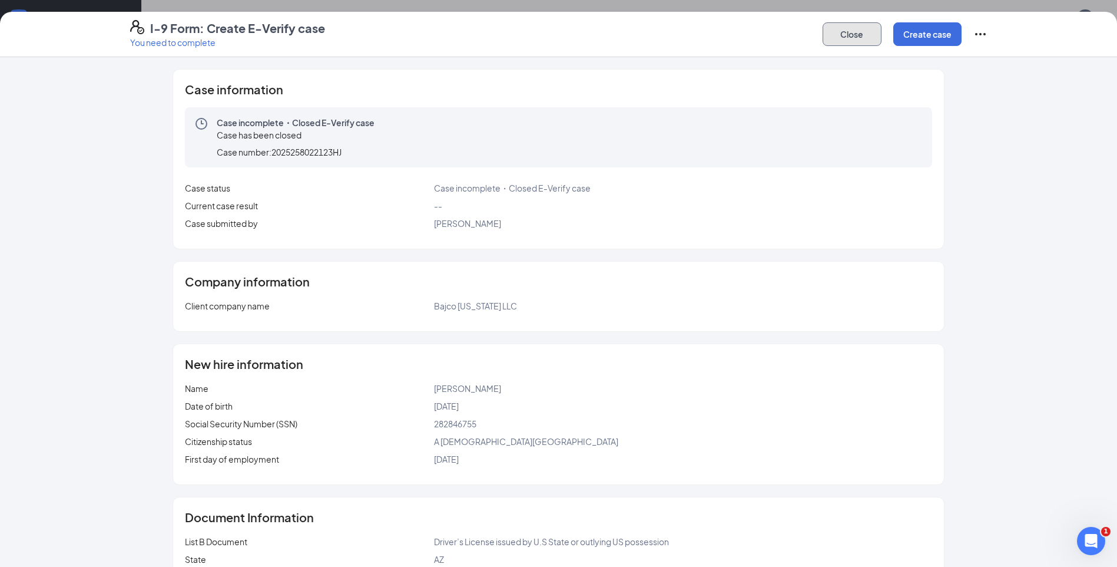
click at [844, 29] on button "Close" at bounding box center [852, 34] width 59 height 24
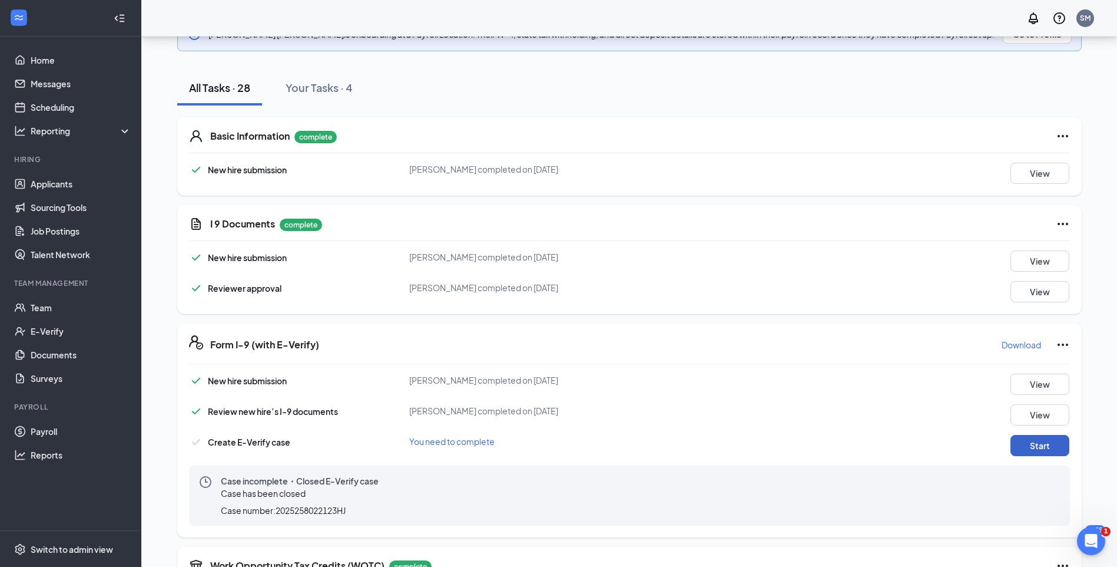
scroll to position [177, 0]
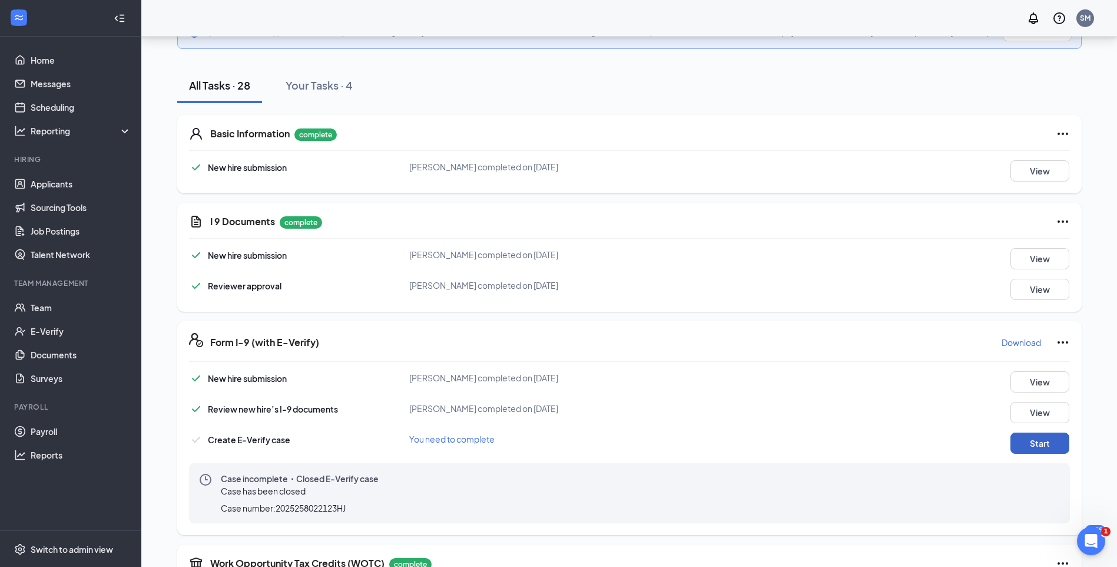
click at [1034, 447] on button "Start" at bounding box center [1040, 442] width 59 height 21
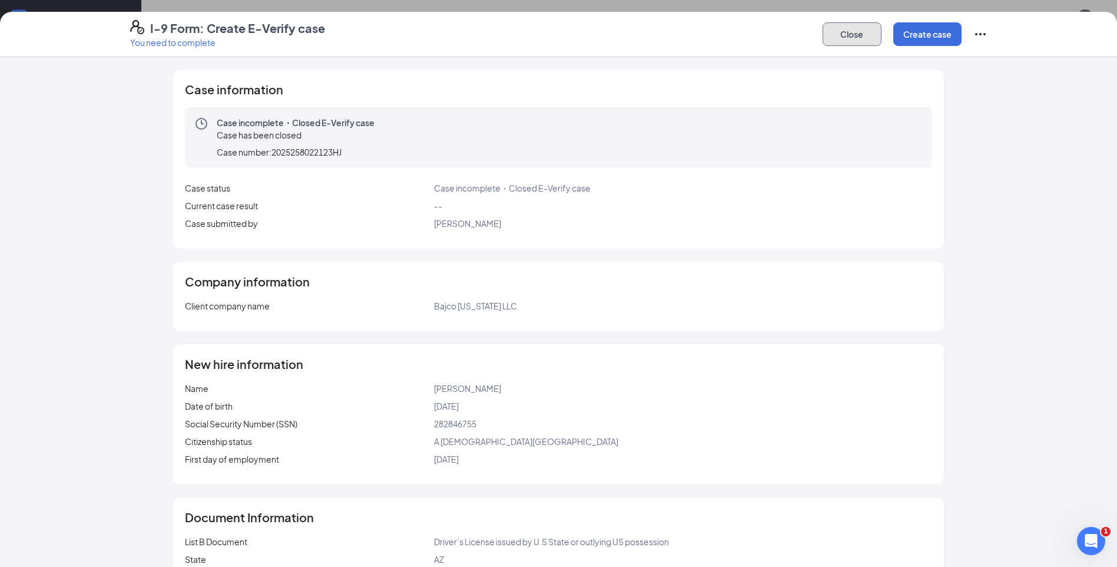
click at [858, 35] on button "Close" at bounding box center [852, 34] width 59 height 24
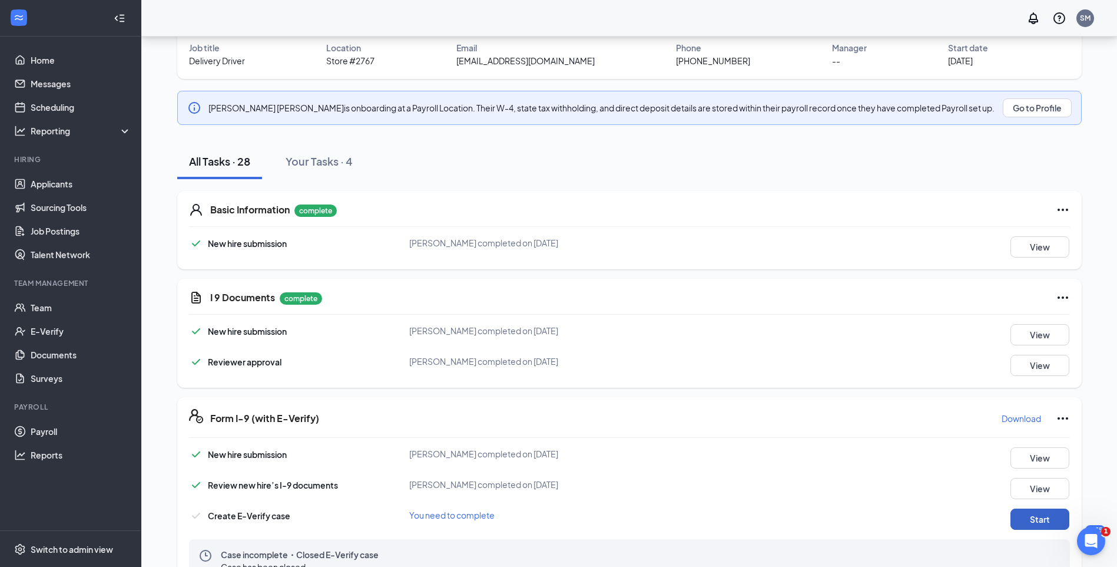
scroll to position [0, 0]
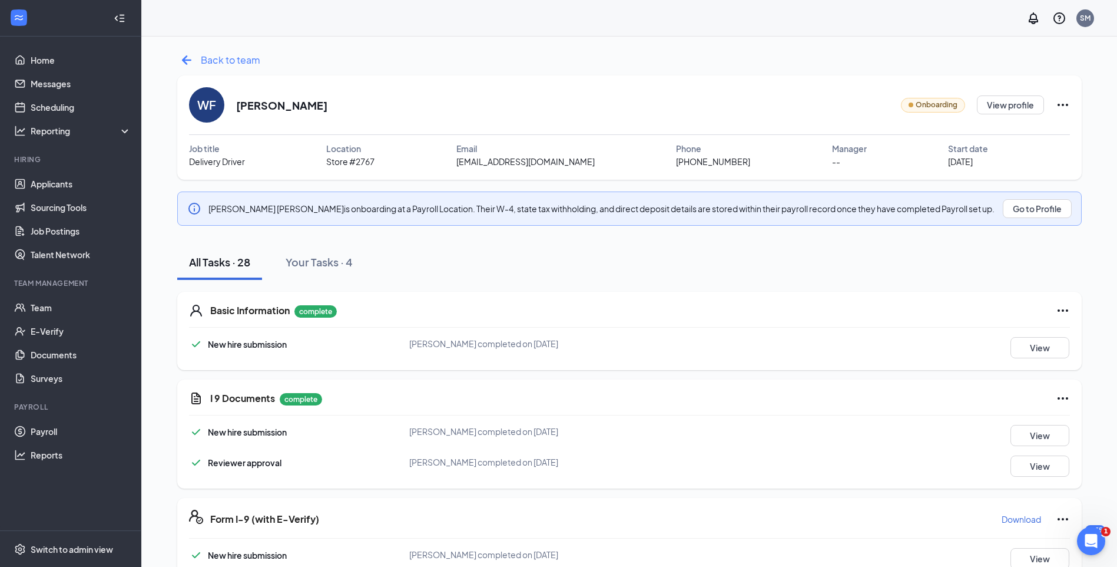
click at [252, 67] on span "Back to team" at bounding box center [230, 59] width 59 height 15
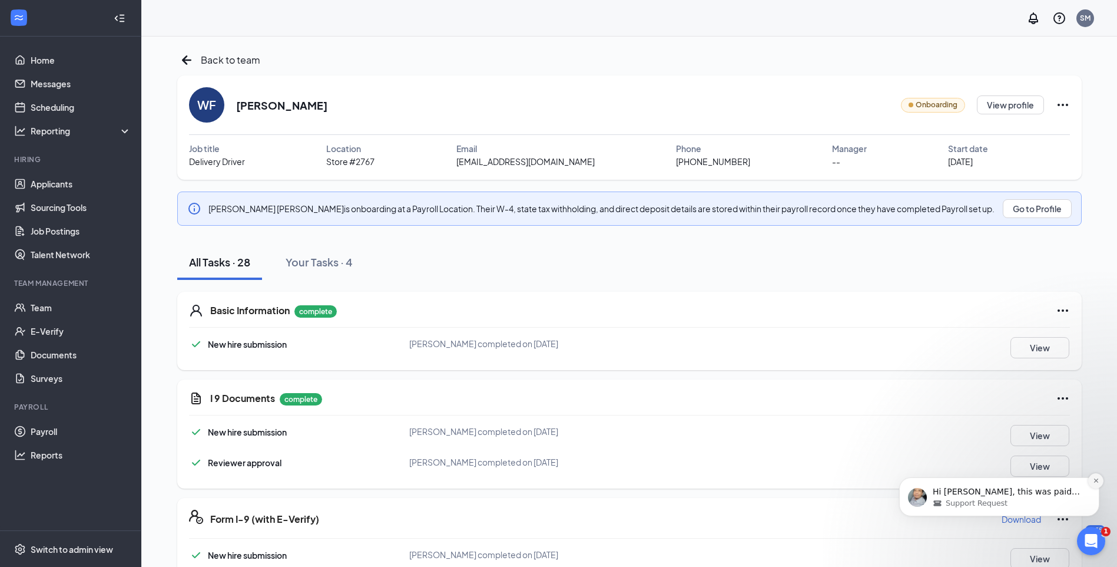
click at [1101, 479] on button "Dismiss notification" at bounding box center [1095, 480] width 15 height 15
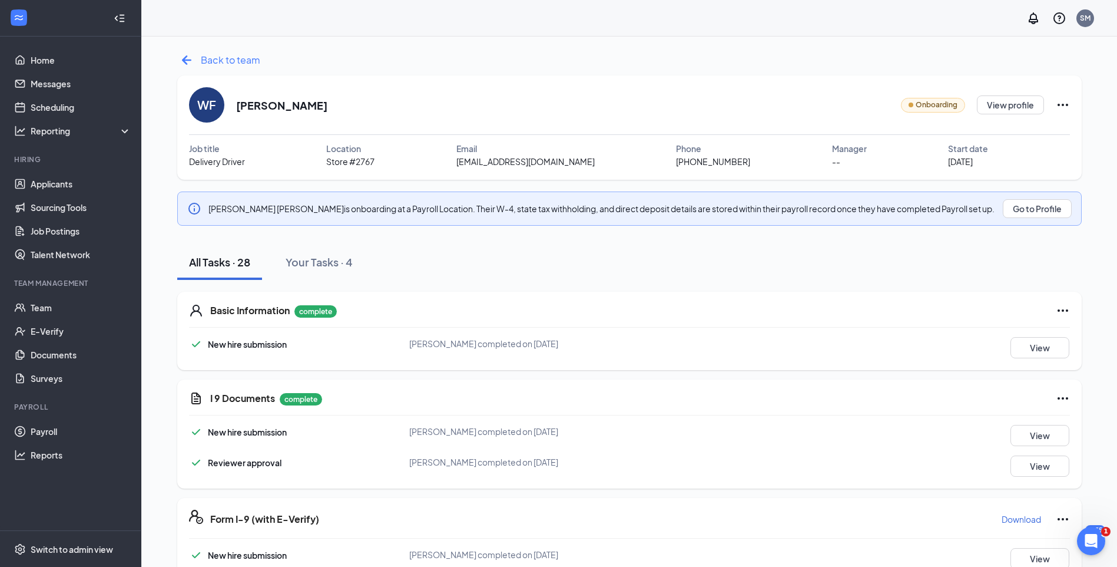
click at [254, 62] on span "Back to team" at bounding box center [230, 59] width 59 height 15
